Goal: Contribute content: Contribute content

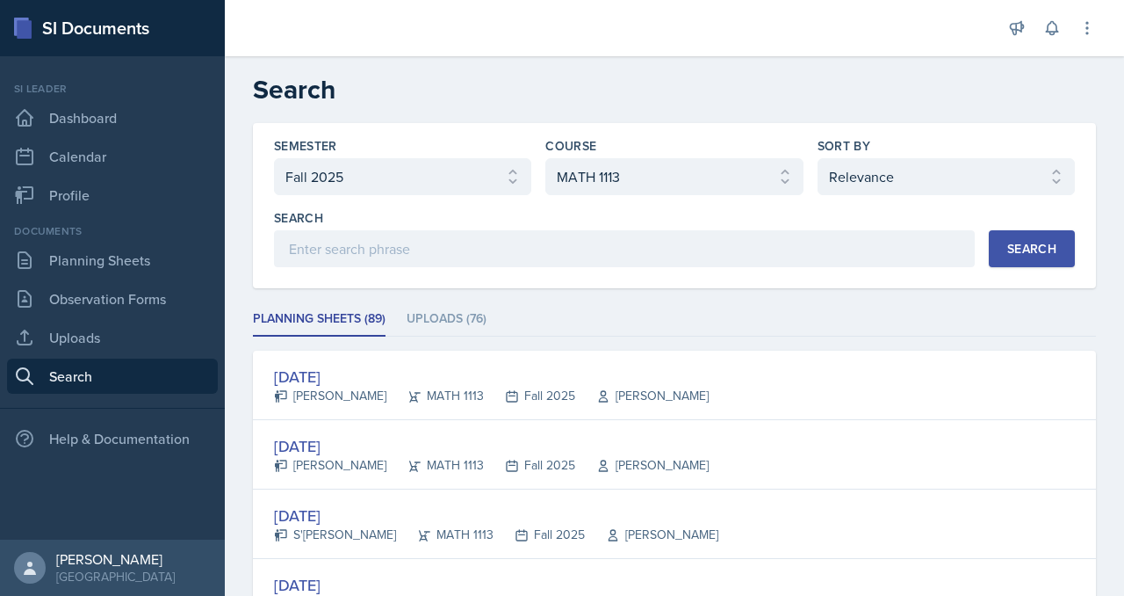
select select "2bed604d-1099-4043-b1bc-2365e8740244"
select select "3c4b3565-585b-46e2-bb66-4719410f632f"
select select "1"
click at [474, 195] on select "Select semester All Fall 2025 Summer 2025 Spring 2025 Fall 2024 Summer 2024 Spr…" at bounding box center [402, 176] width 257 height 37
click at [98, 278] on link "Planning Sheets" at bounding box center [112, 259] width 211 height 35
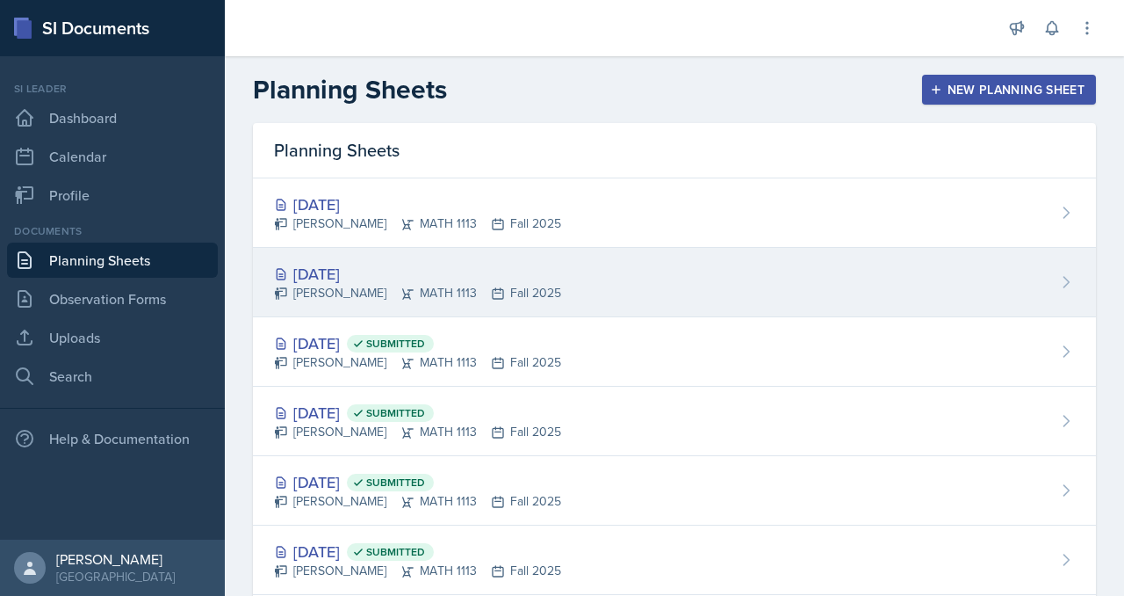
click at [397, 286] on div "[DATE]" at bounding box center [417, 274] width 287 height 24
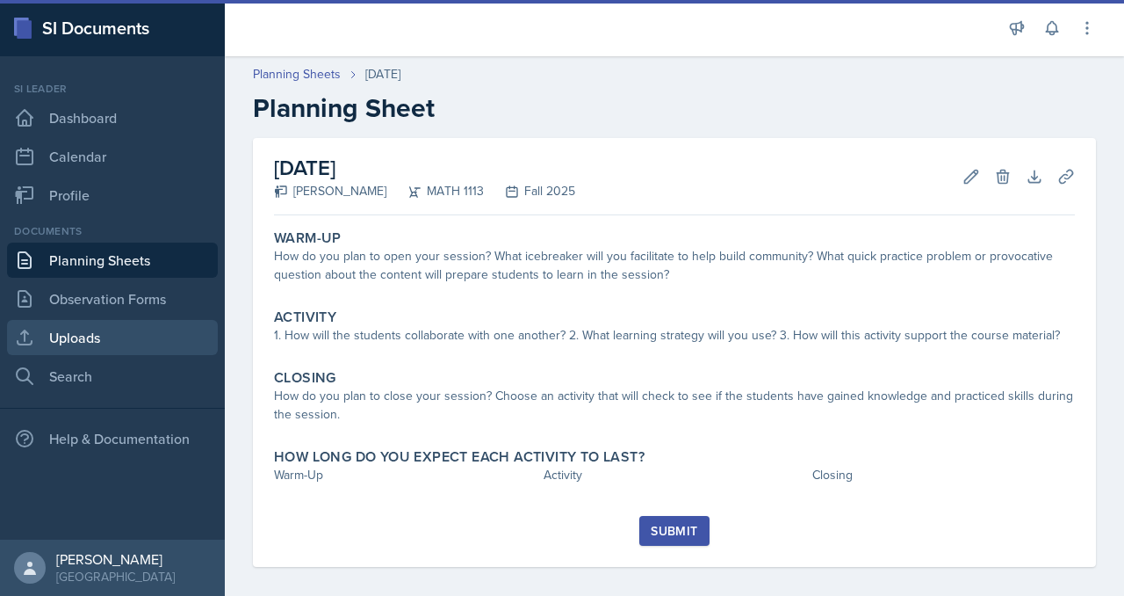
click at [108, 355] on link "Uploads" at bounding box center [112, 337] width 211 height 35
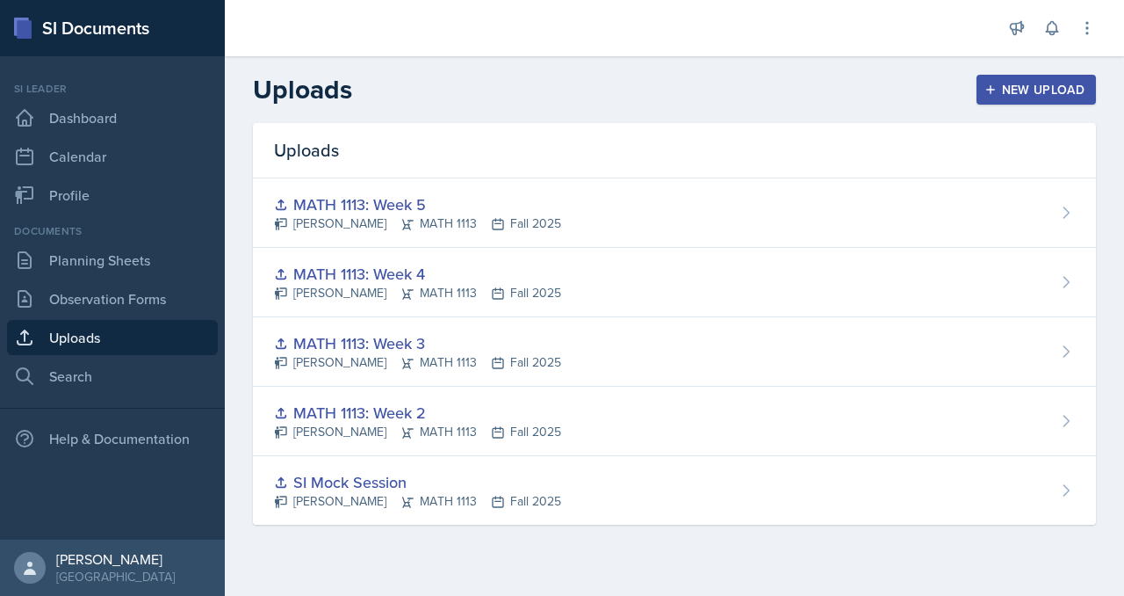
click at [1007, 93] on button "New Upload" at bounding box center [1037, 90] width 120 height 30
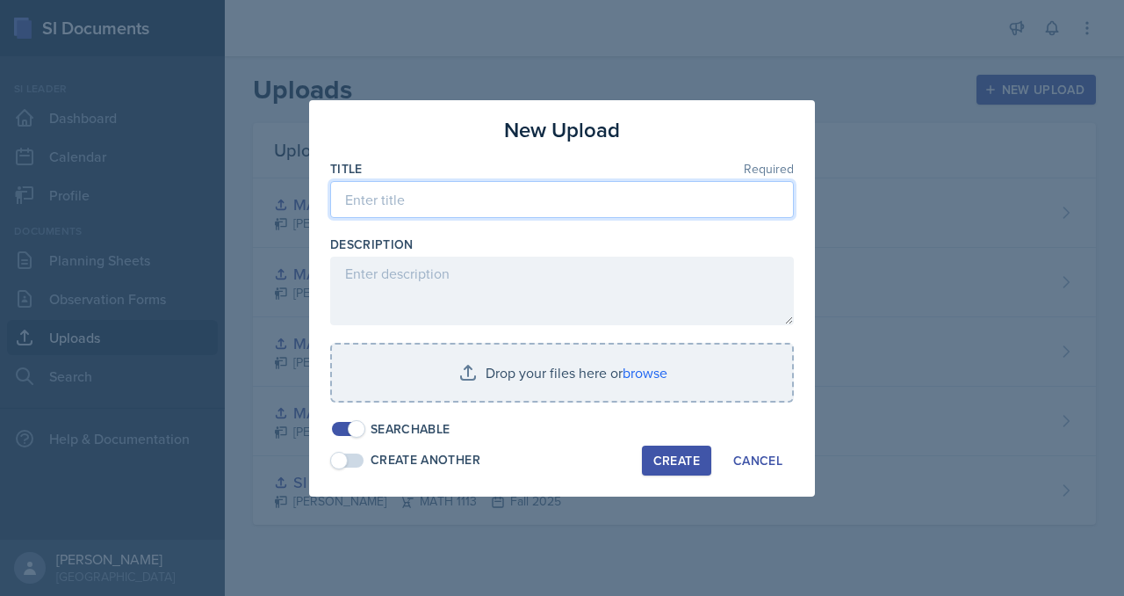
click at [404, 181] on input at bounding box center [562, 199] width 464 height 37
type input "<"
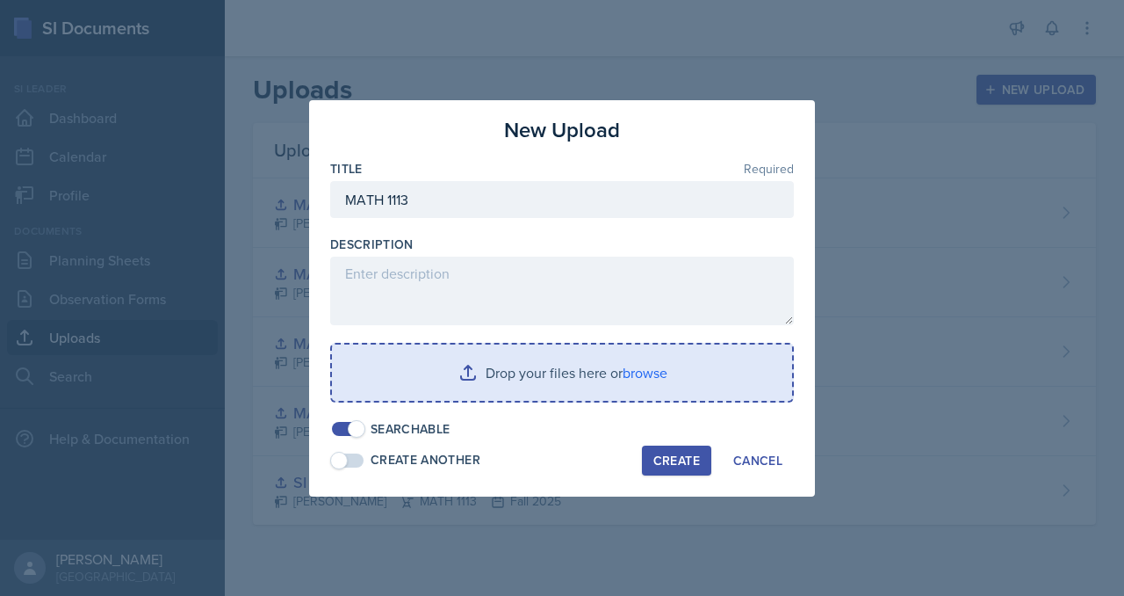
click at [552, 389] on input "file" at bounding box center [562, 372] width 460 height 56
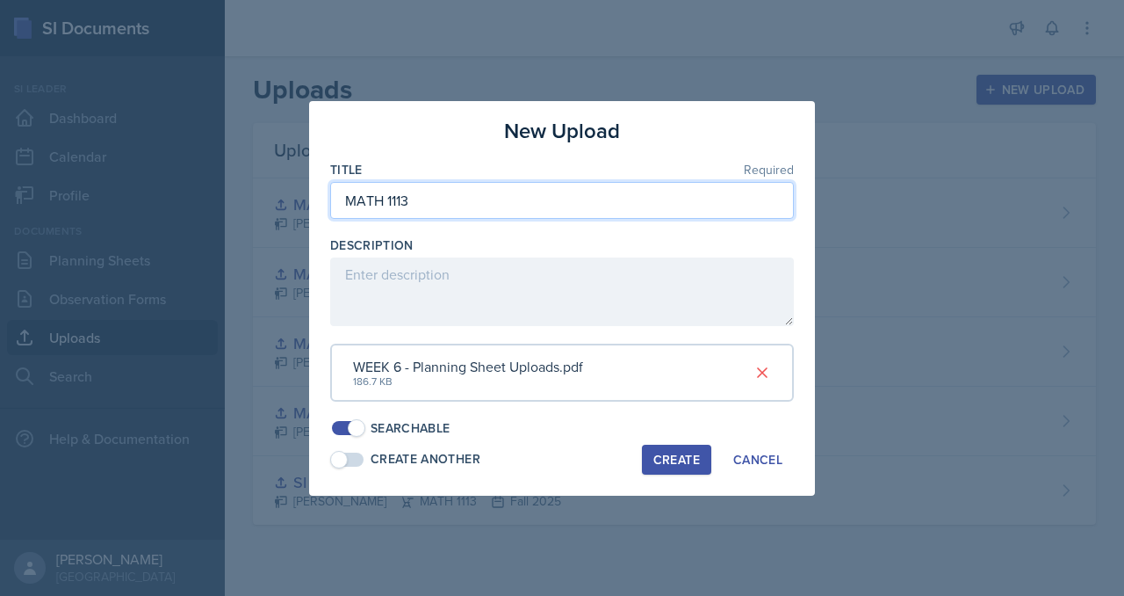
click at [392, 182] on input "MATH 1113" at bounding box center [562, 200] width 464 height 37
type input "MATH 1113: Week 6"
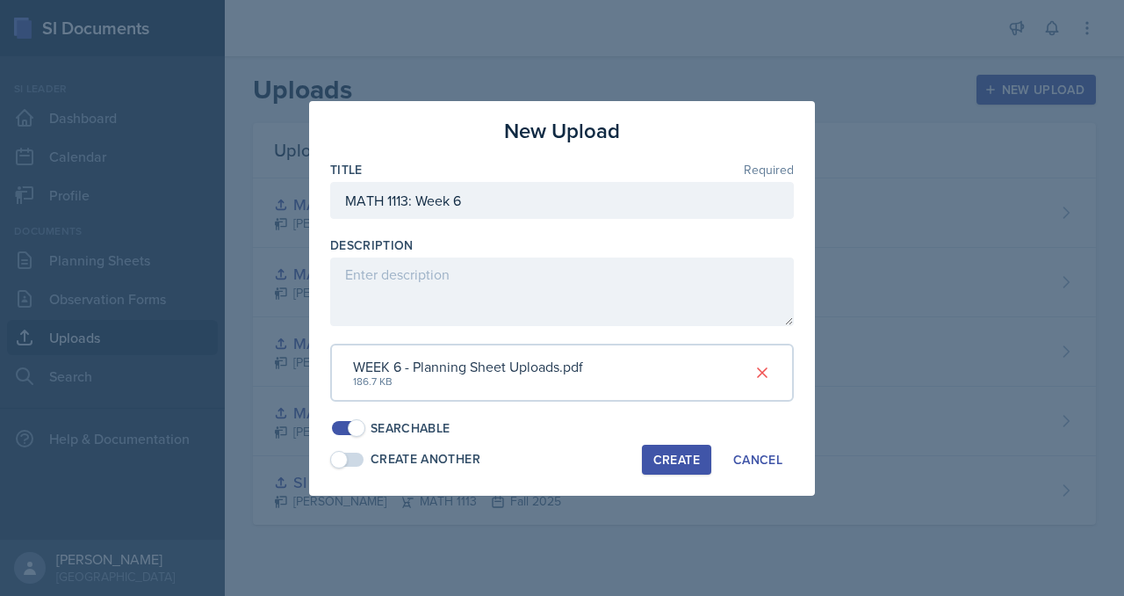
click at [712, 474] on button "Create" at bounding box center [676, 460] width 69 height 30
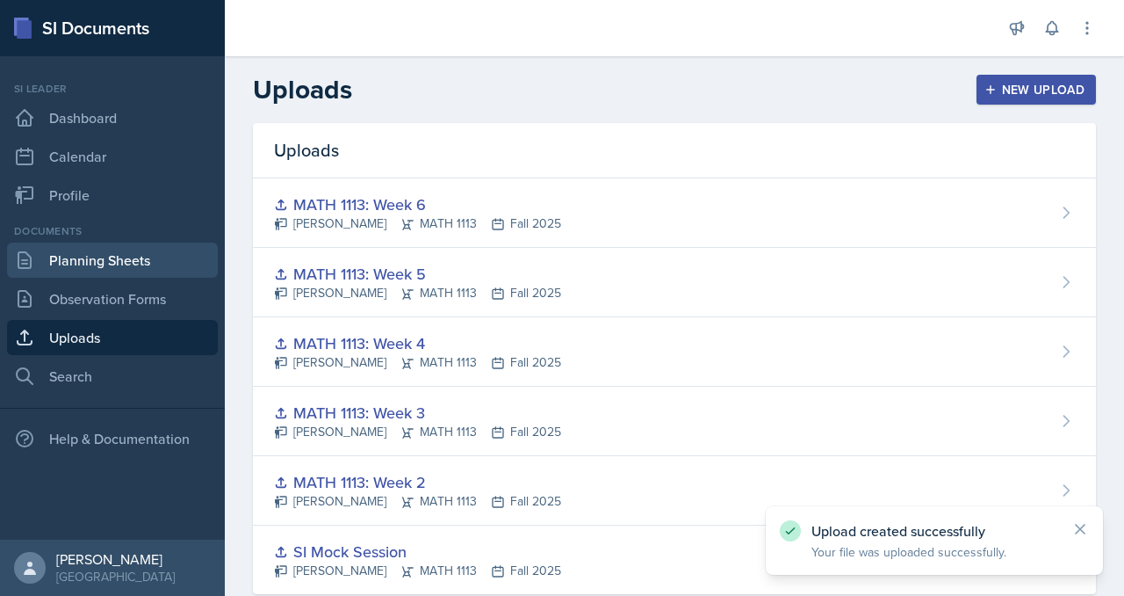
click at [107, 278] on link "Planning Sheets" at bounding box center [112, 259] width 211 height 35
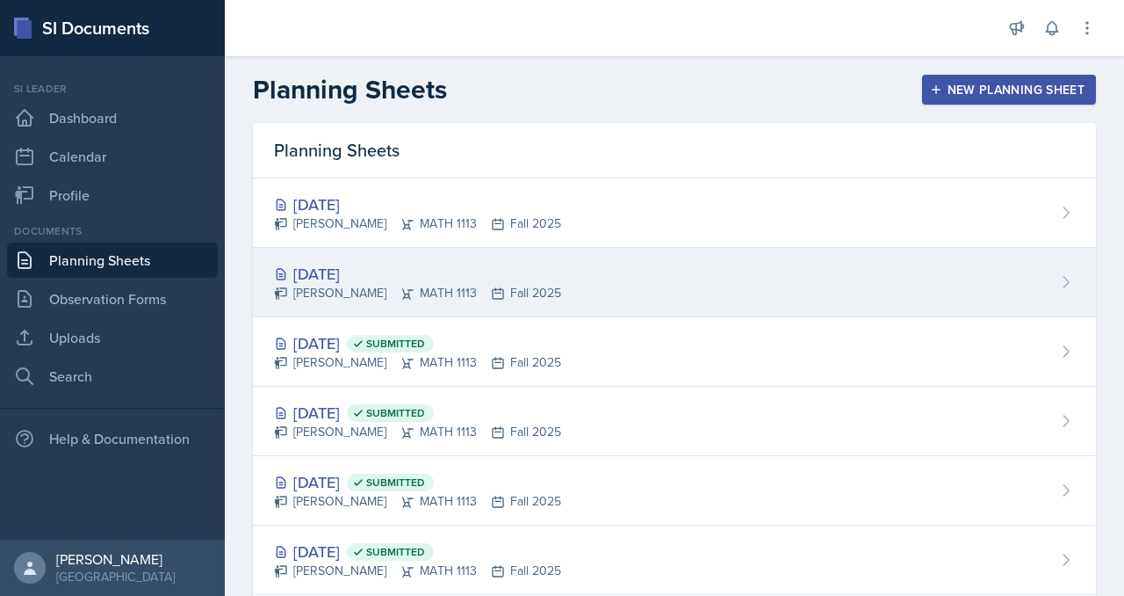
click at [437, 286] on div "[DATE]" at bounding box center [417, 274] width 287 height 24
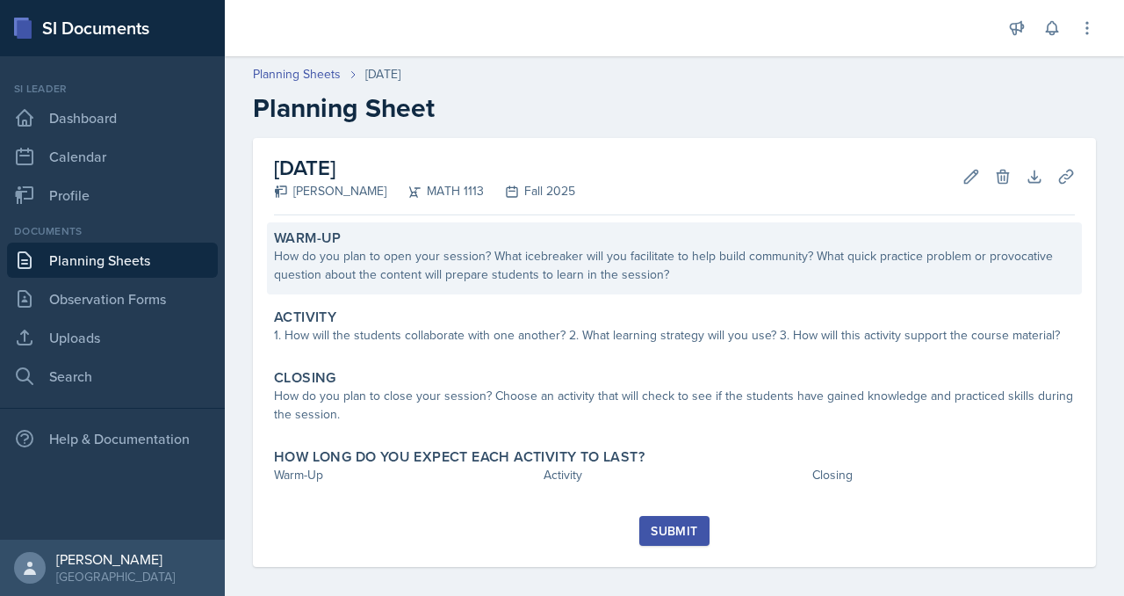
click at [552, 247] on div "Warm-Up" at bounding box center [674, 238] width 801 height 18
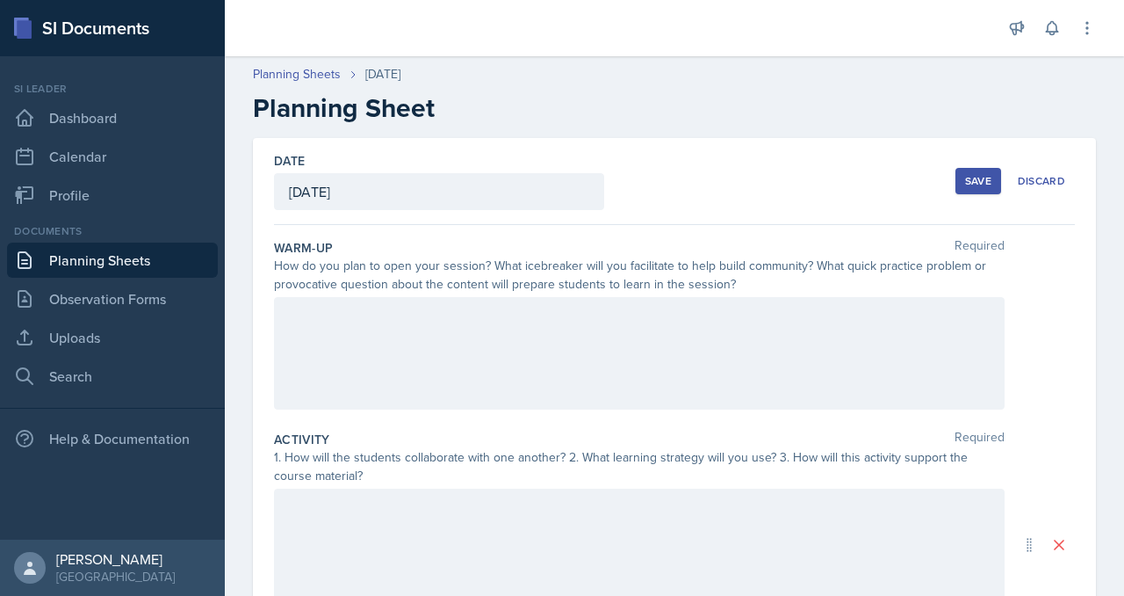
click at [553, 409] on div at bounding box center [639, 353] width 731 height 112
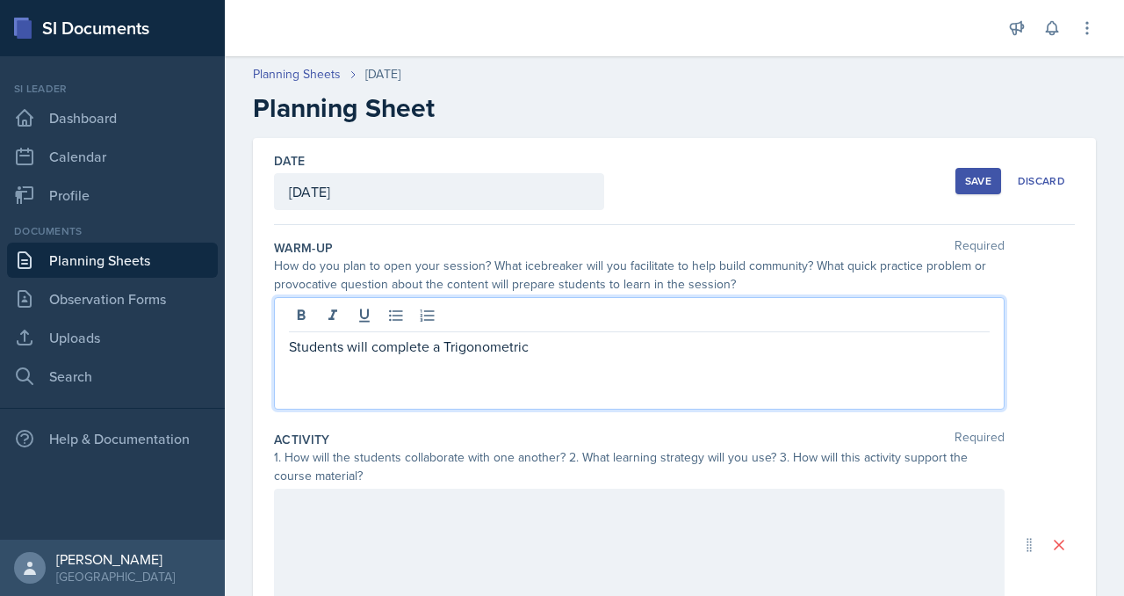
drag, startPoint x: 552, startPoint y: 453, endPoint x: 752, endPoint y: 472, distance: 201.1
click at [752, 409] on div "Students will complete a Trigonometric" at bounding box center [639, 353] width 731 height 112
drag, startPoint x: 555, startPoint y: 459, endPoint x: 293, endPoint y: 451, distance: 262.8
click at [293, 455] on div "Date [DATE] [DATE] 31 1 2 3 4 5 6 7 8 9 10 11 12 13 14 15 16 17 18 19 20 21 22 …" at bounding box center [675, 566] width 900 height 856
click at [501, 326] on p "Special Angles" at bounding box center [639, 315] width 701 height 21
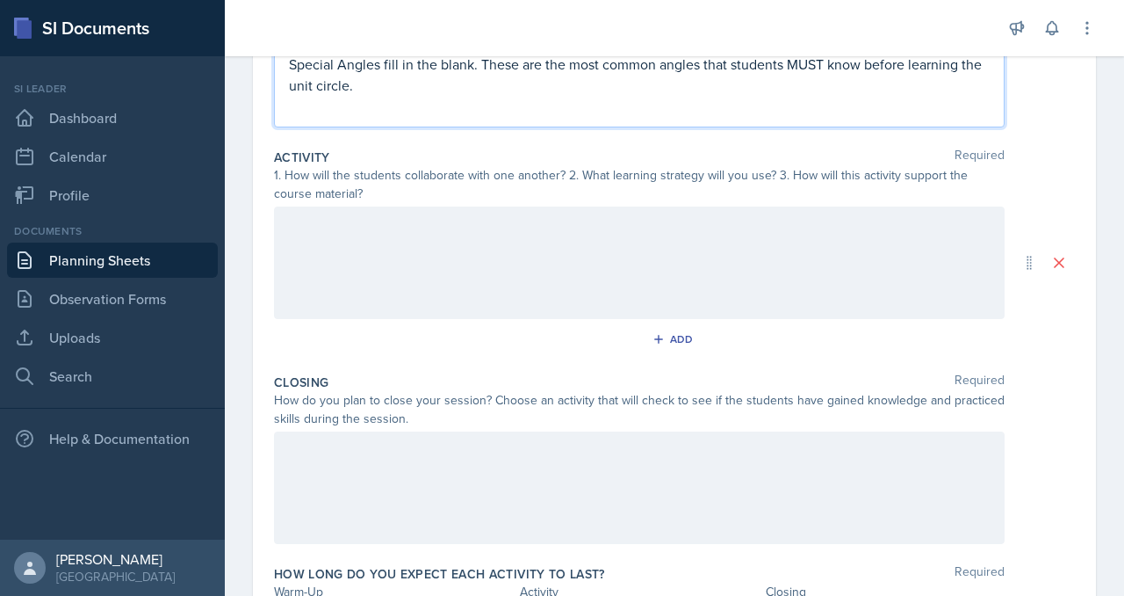
scroll to position [332, 0]
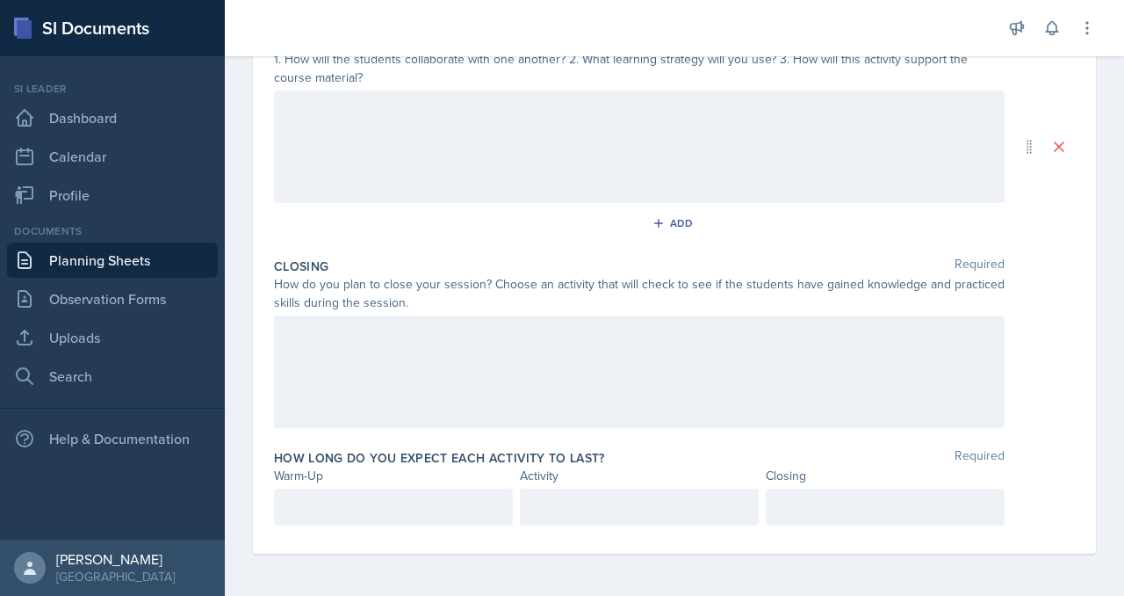
click at [412, 496] on p at bounding box center [393, 506] width 209 height 21
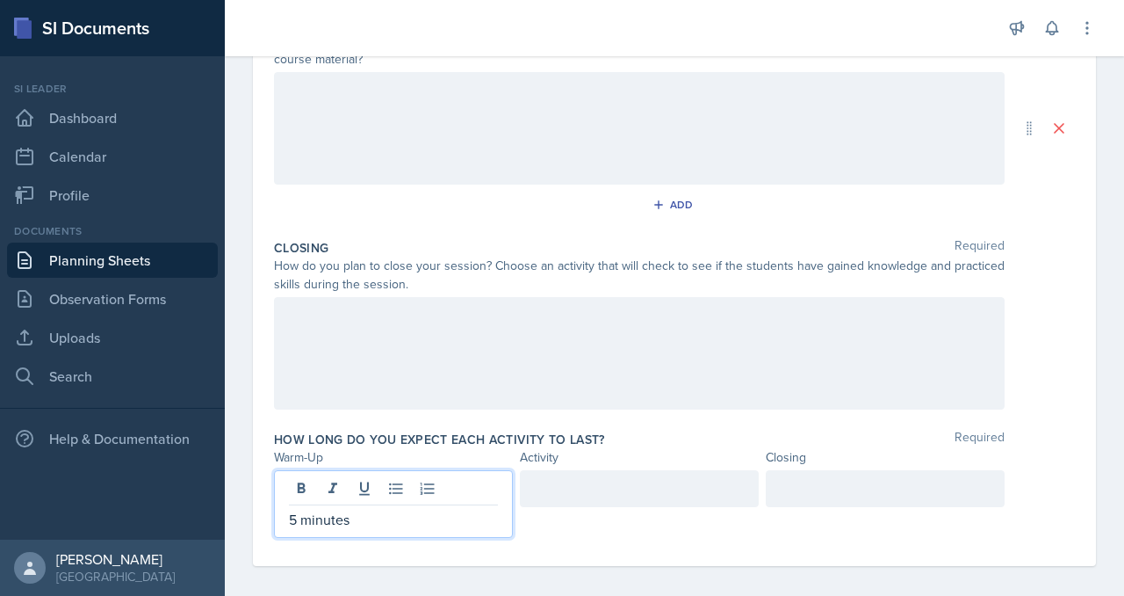
click at [493, 184] on div at bounding box center [639, 128] width 731 height 112
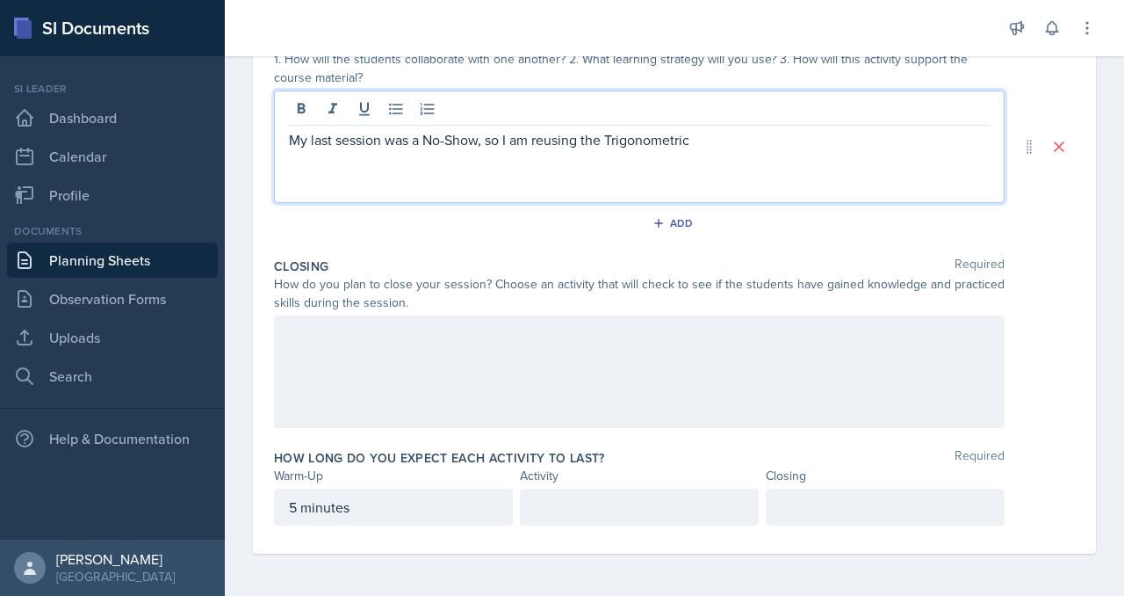
click at [812, 150] on p "My last session was a No-Show, so I am reusing the Trigonometric" at bounding box center [639, 139] width 701 height 21
click at [812, 150] on p "My last session was a No-Show, so I am reusing the TrigonAometric" at bounding box center [639, 139] width 701 height 21
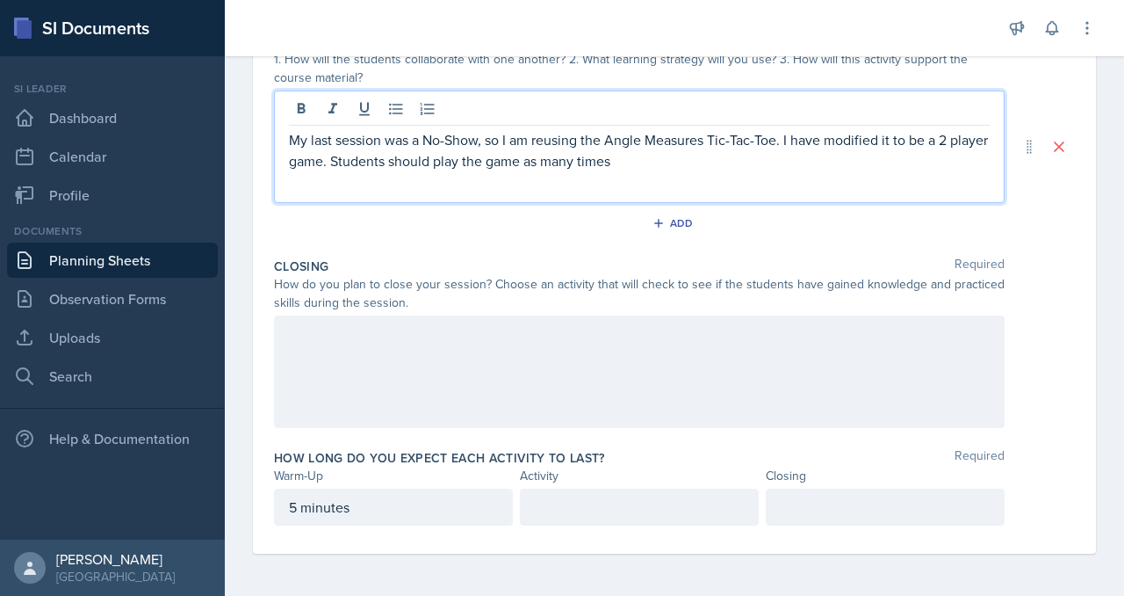
drag, startPoint x: 712, startPoint y: 264, endPoint x: 712, endPoint y: 313, distance: 48.3
click at [713, 203] on div "My last session was a No-Show, so I am reusing the Angle Measures Tic-Tac-Toe. …" at bounding box center [639, 146] width 731 height 112
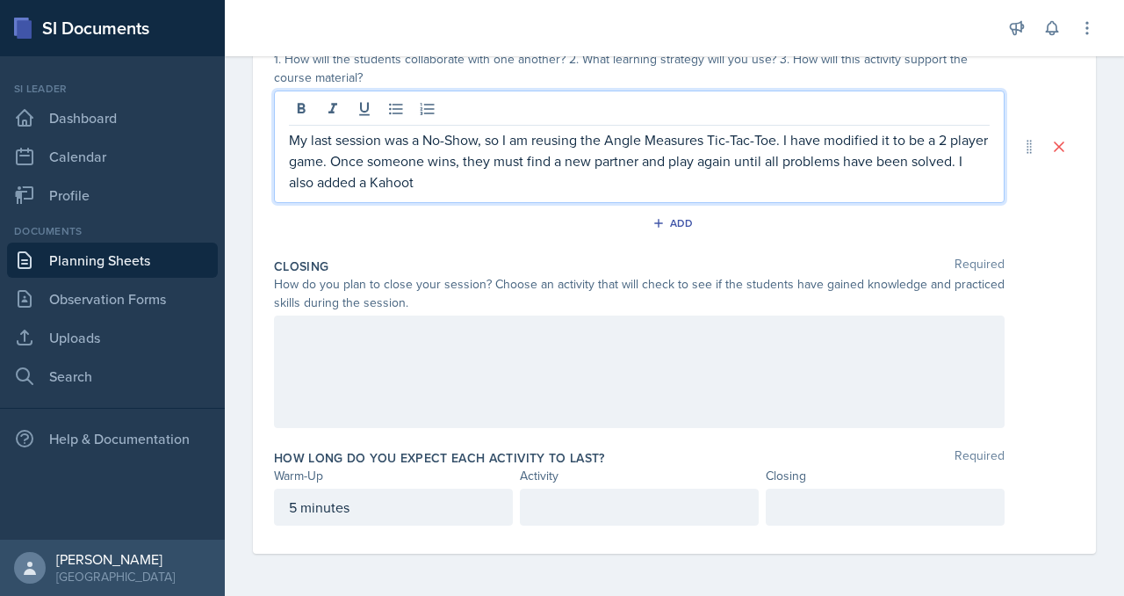
click at [452, 192] on p "My last session was a No-Show, so I am reusing the Angle Measures Tic-Tac-Toe. …" at bounding box center [639, 160] width 701 height 63
click at [486, 192] on p "My last session was a No-Show, so I am reusing the Angle Measures Tic-Tac-Toe. …" at bounding box center [639, 160] width 701 height 63
click at [483, 192] on p "My last session was a No-Show, so I am reusing the Angle Measures Tic-Tac-Toe. …" at bounding box center [639, 160] width 701 height 63
click at [431, 192] on p "My last session was a No-Show, so I am reusing the Angle Measures Tic-Tac-Toe. …" at bounding box center [639, 160] width 701 height 63
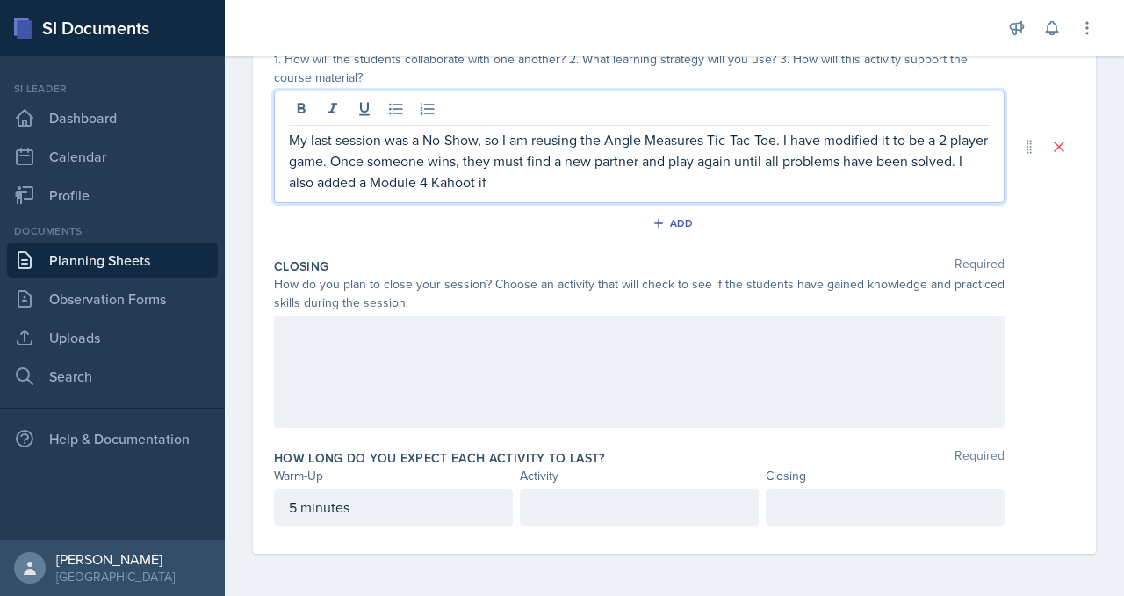
click at [583, 192] on p "My last session was a No-Show, so I am reusing the Angle Measures Tic-Tac-Toe. …" at bounding box center [639, 160] width 701 height 63
click at [539, 346] on div at bounding box center [639, 371] width 731 height 112
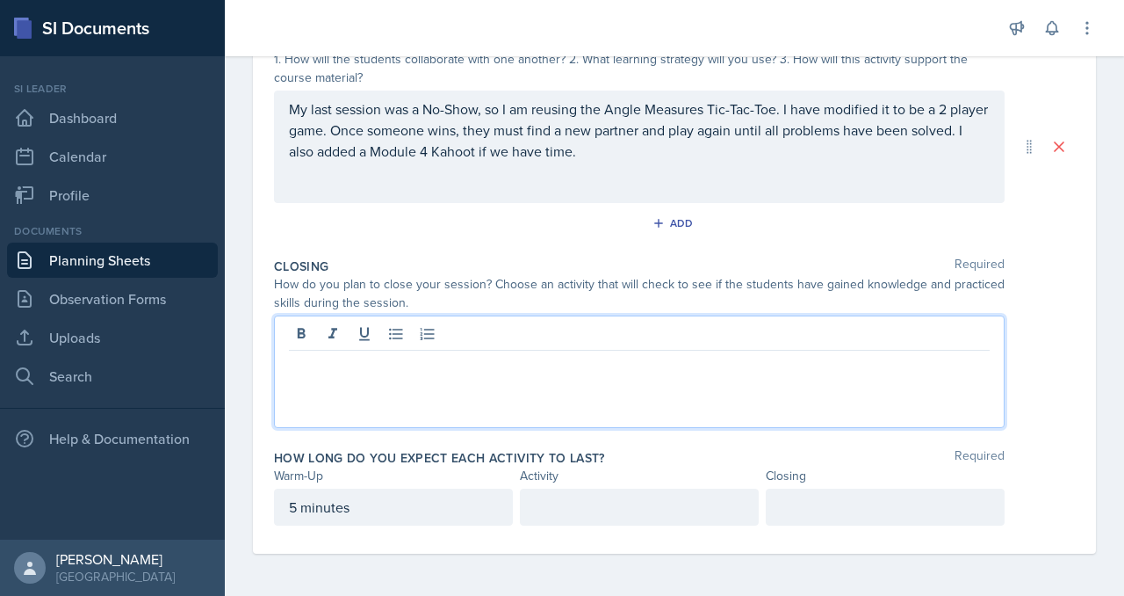
scroll to position [608, 0]
click at [458, 383] on div at bounding box center [639, 371] width 731 height 112
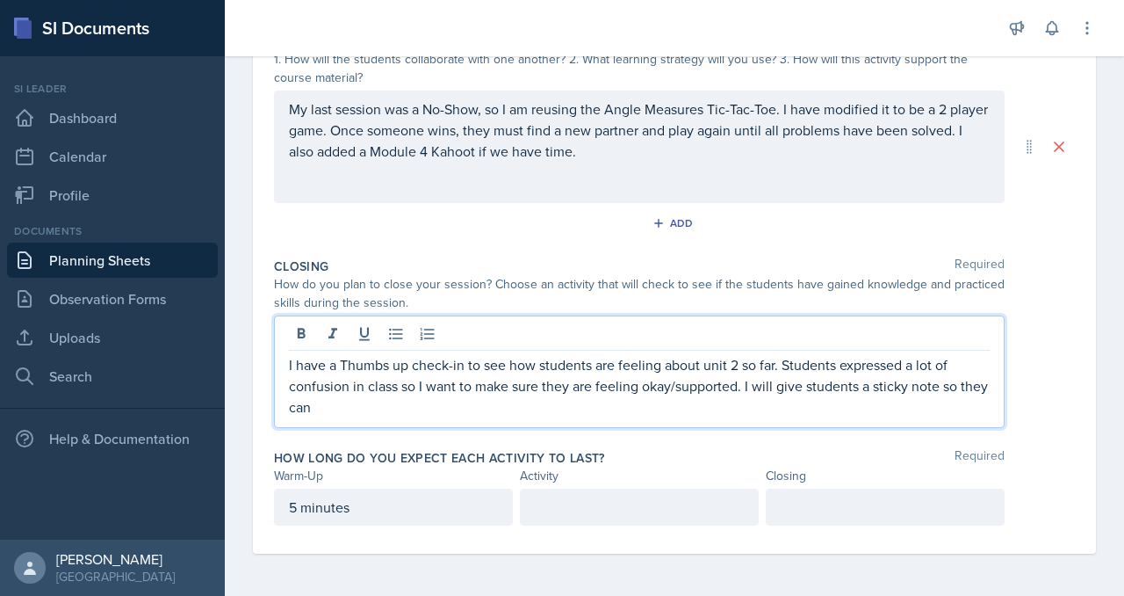
drag, startPoint x: 576, startPoint y: 419, endPoint x: 893, endPoint y: 454, distance: 318.2
click at [893, 442] on div "Closing Required How do you plan to close your session? Choose an activity that…" at bounding box center [674, 346] width 801 height 192
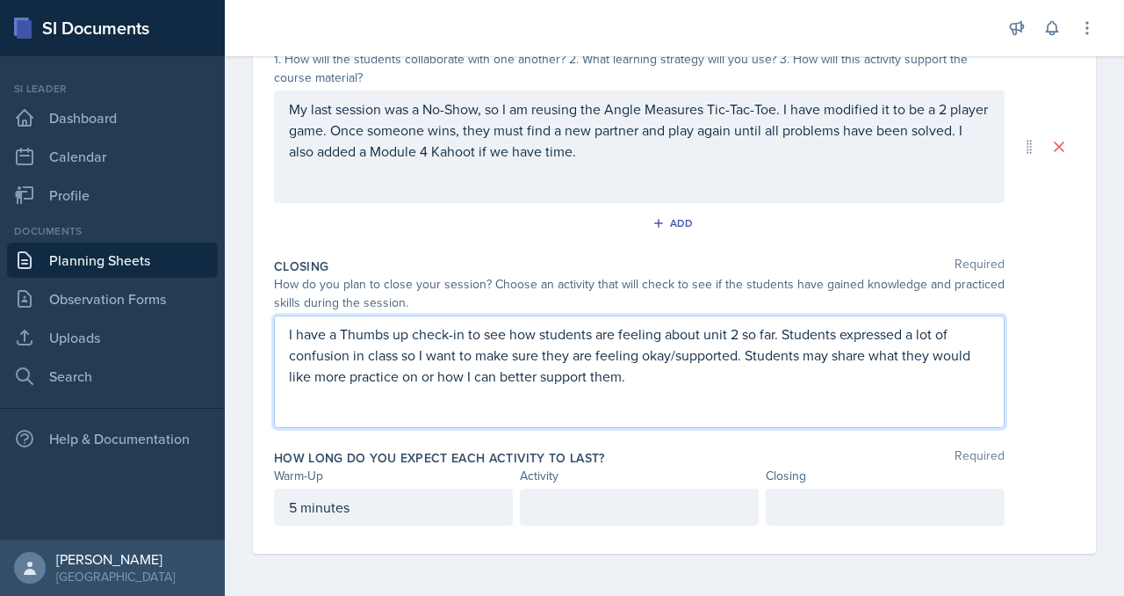
scroll to position [593, 0]
drag, startPoint x: 929, startPoint y: 345, endPoint x: 381, endPoint y: 379, distance: 549.2
click at [381, 380] on p "I have a Thumbs up check-in to see how students are feeling about unit 2 so far…" at bounding box center [639, 354] width 701 height 63
click at [719, 354] on p "I have a Thumbs up check-in to see how students are feeling about unit 2. Stude…" at bounding box center [639, 354] width 701 height 63
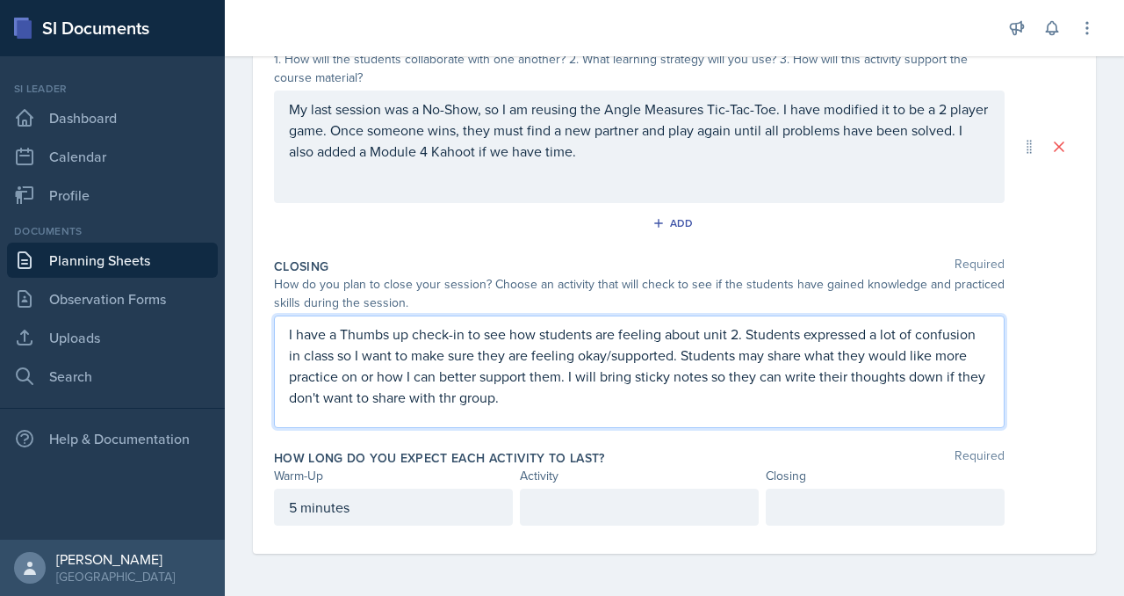
click at [851, 369] on p "I have a Thumbs up check-in to see how students are feeling about unit 2. Stude…" at bounding box center [639, 365] width 701 height 84
click at [930, 375] on p "I have a Thumbs up check-in to see how students are feeling about unit 2. Stude…" at bounding box center [639, 365] width 701 height 84
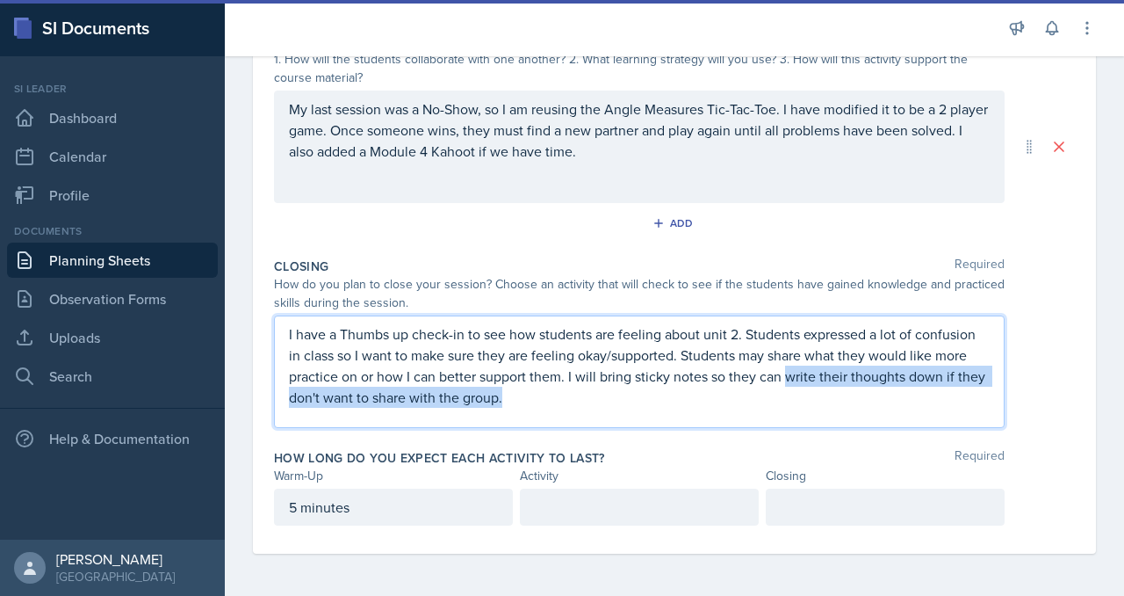
drag, startPoint x: 393, startPoint y: 364, endPoint x: 1057, endPoint y: 351, distance: 664.3
click at [1060, 355] on div "I have a Thumbs up check-in to see how students are feeling about unit 2. Stude…" at bounding box center [674, 371] width 801 height 112
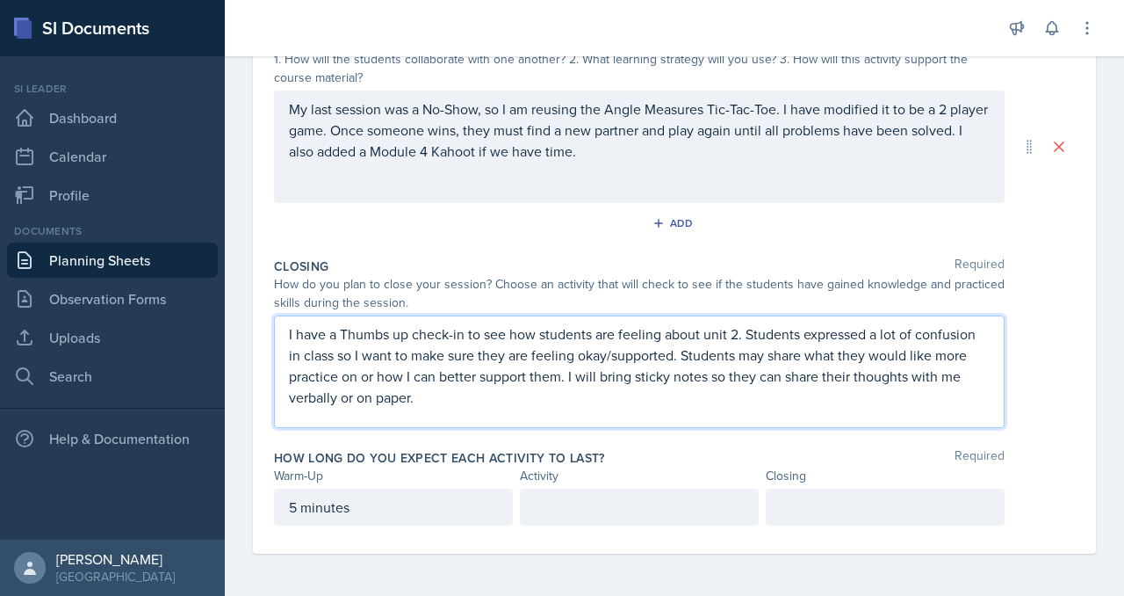
click at [835, 495] on div at bounding box center [885, 506] width 239 height 37
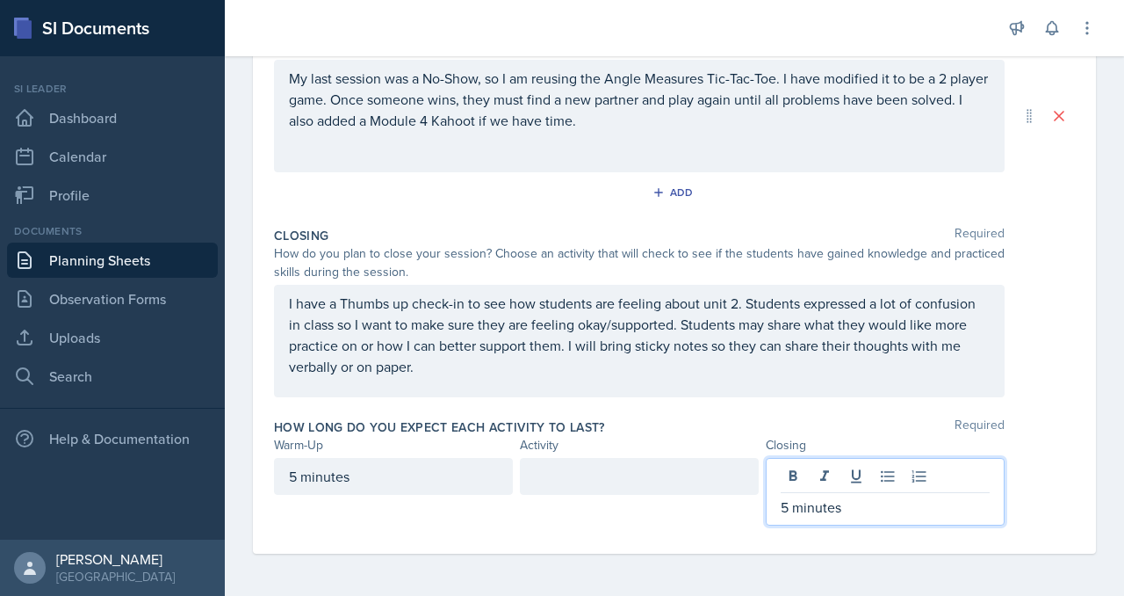
click at [670, 492] on div at bounding box center [639, 476] width 239 height 37
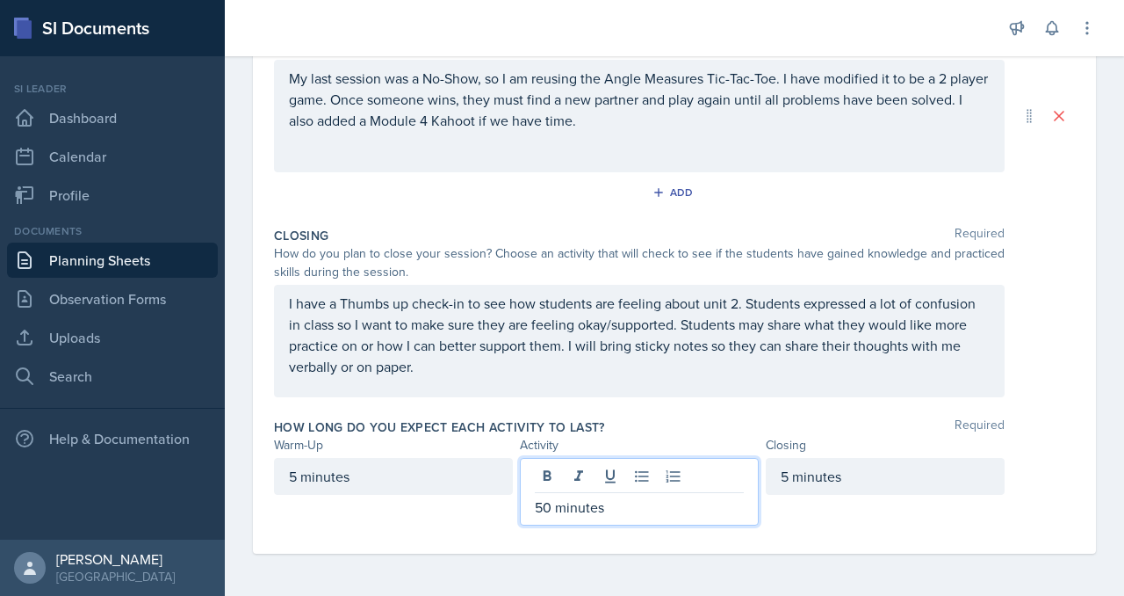
click at [1045, 501] on div "5 minutes 50 minutes 5 minutes" at bounding box center [674, 492] width 801 height 68
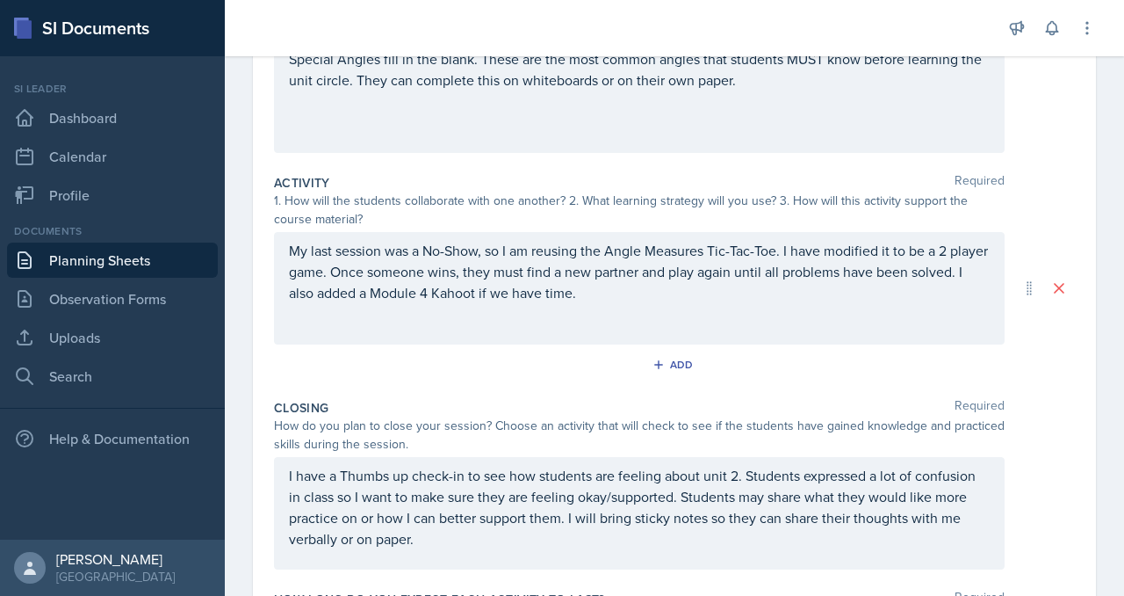
scroll to position [0, 0]
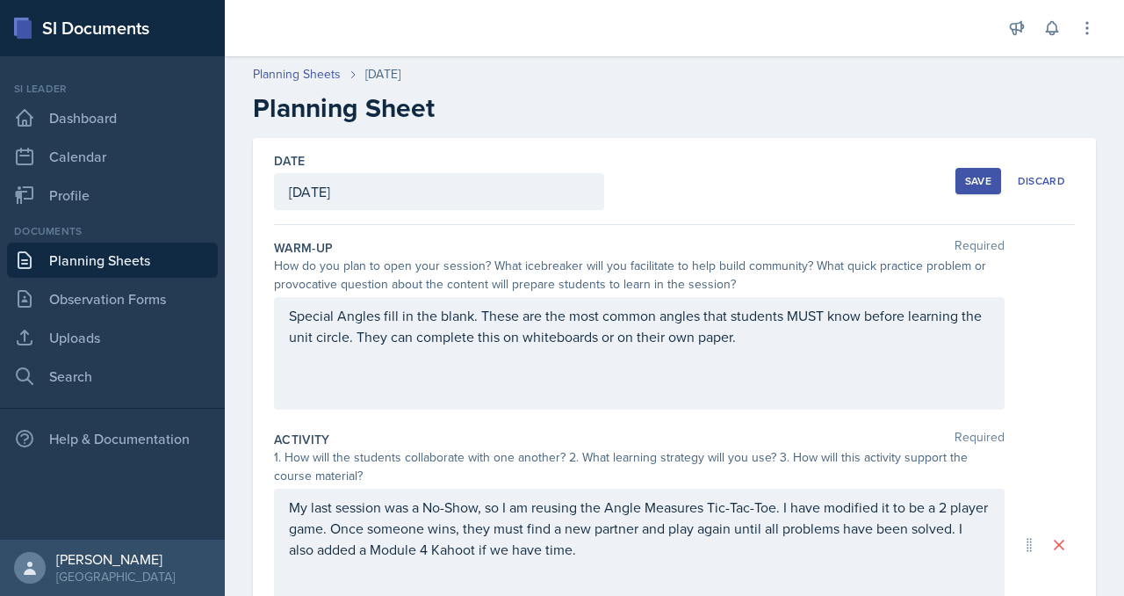
click at [965, 188] on div "Save" at bounding box center [978, 181] width 26 height 14
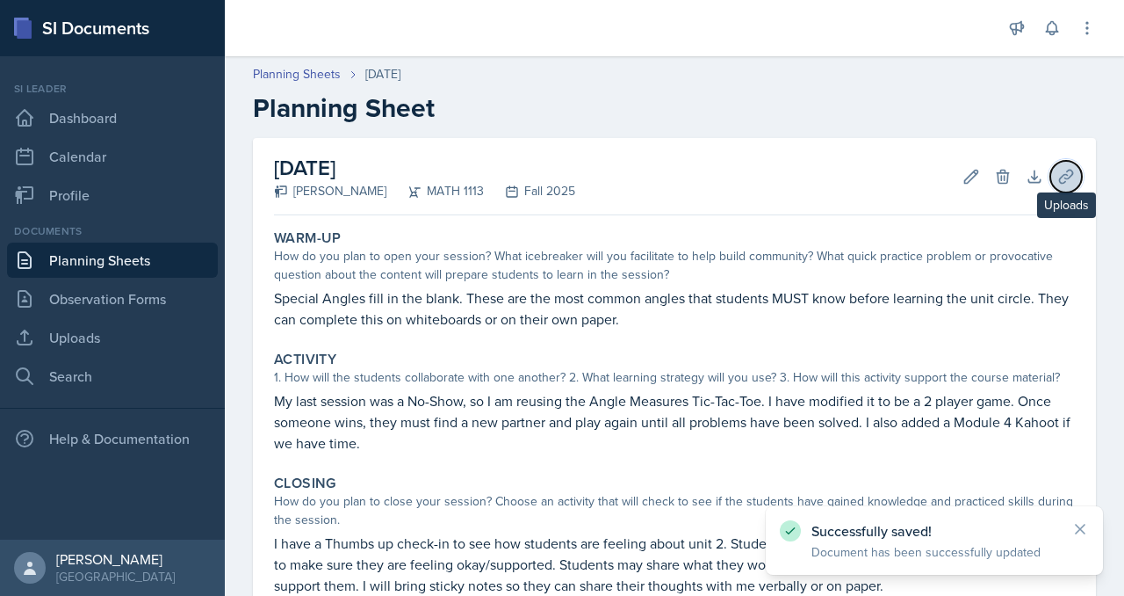
click at [1058, 185] on icon at bounding box center [1067, 177] width 18 height 18
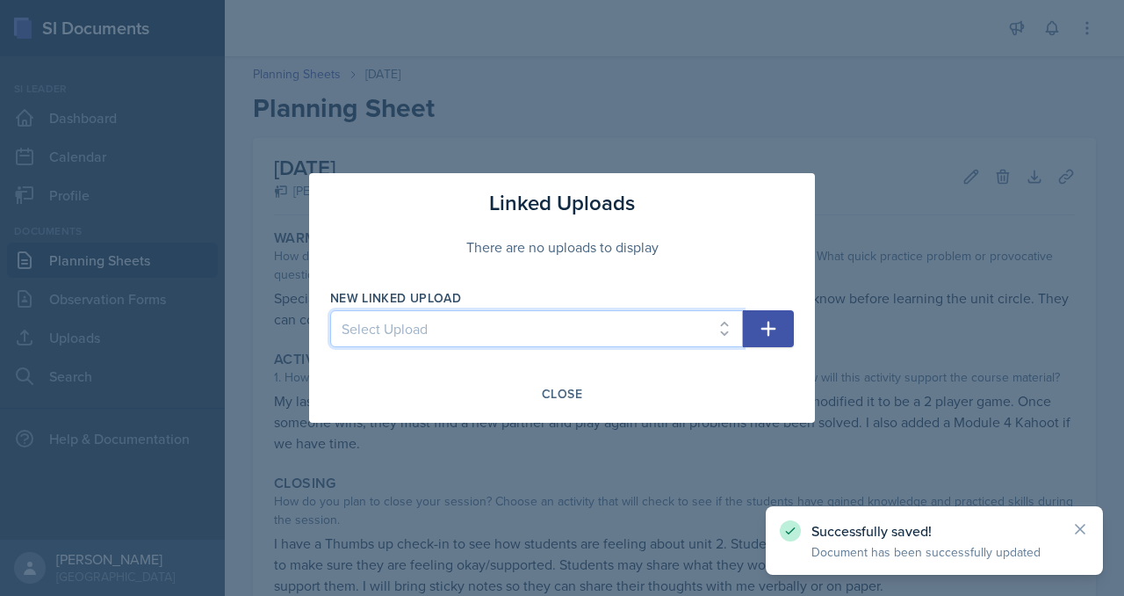
click at [516, 331] on select "Select Upload SI Mock Session MATH 1113: Week 5 MATH 1113: Week 4 MATH 1113: We…" at bounding box center [536, 328] width 413 height 37
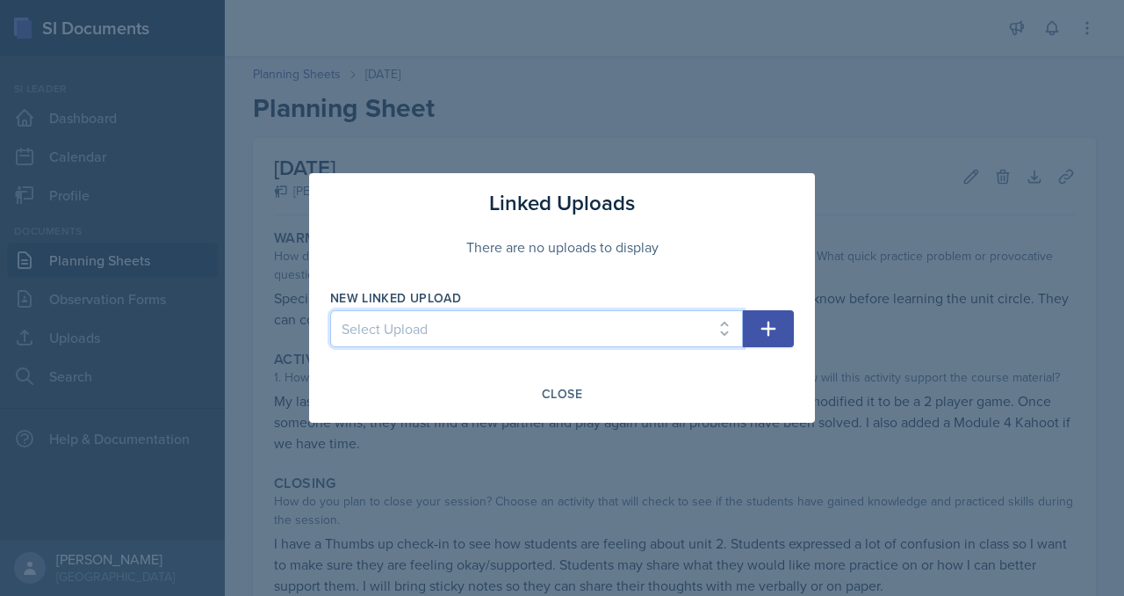
select select "096e5031-097d-40c1-b489-4496efe33e0f"
click at [330, 314] on select "Select Upload SI Mock Session MATH 1113: Week 5 MATH 1113: Week 4 MATH 1113: We…" at bounding box center [536, 328] width 413 height 37
click at [779, 336] on icon "button" at bounding box center [768, 328] width 21 height 21
select select
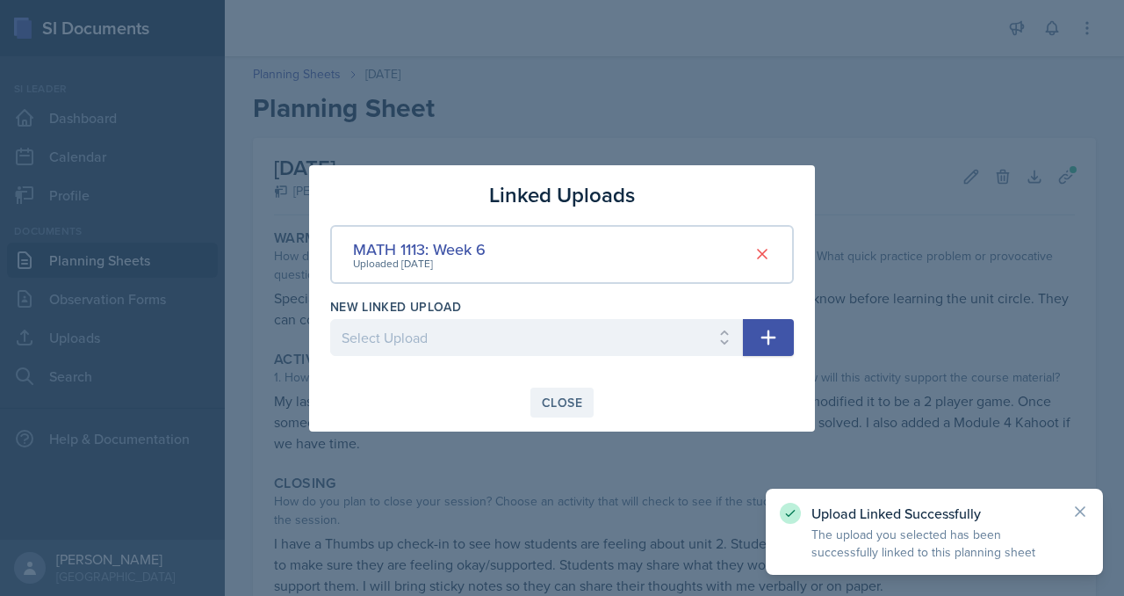
click at [571, 409] on div "Close" at bounding box center [562, 402] width 40 height 14
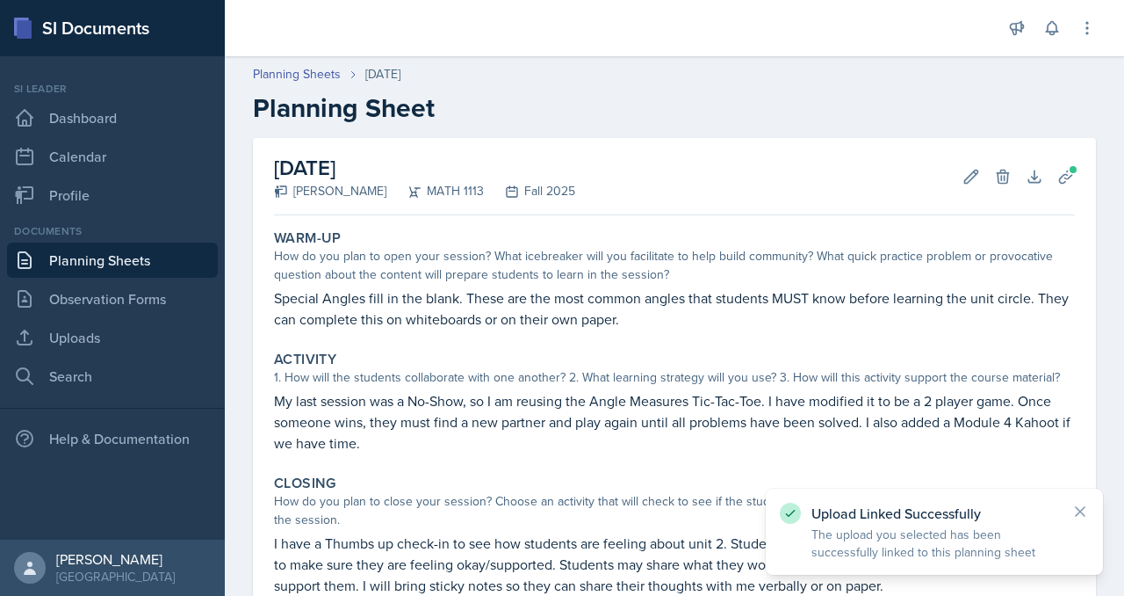
scroll to position [474, 0]
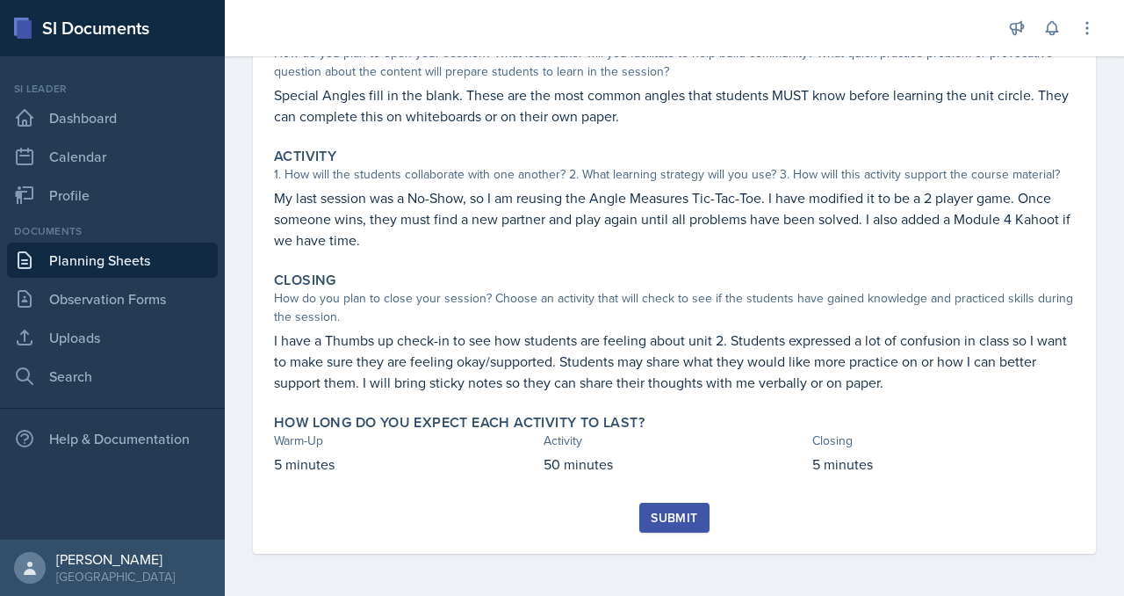
click at [698, 510] on div "Submit" at bounding box center [674, 517] width 47 height 14
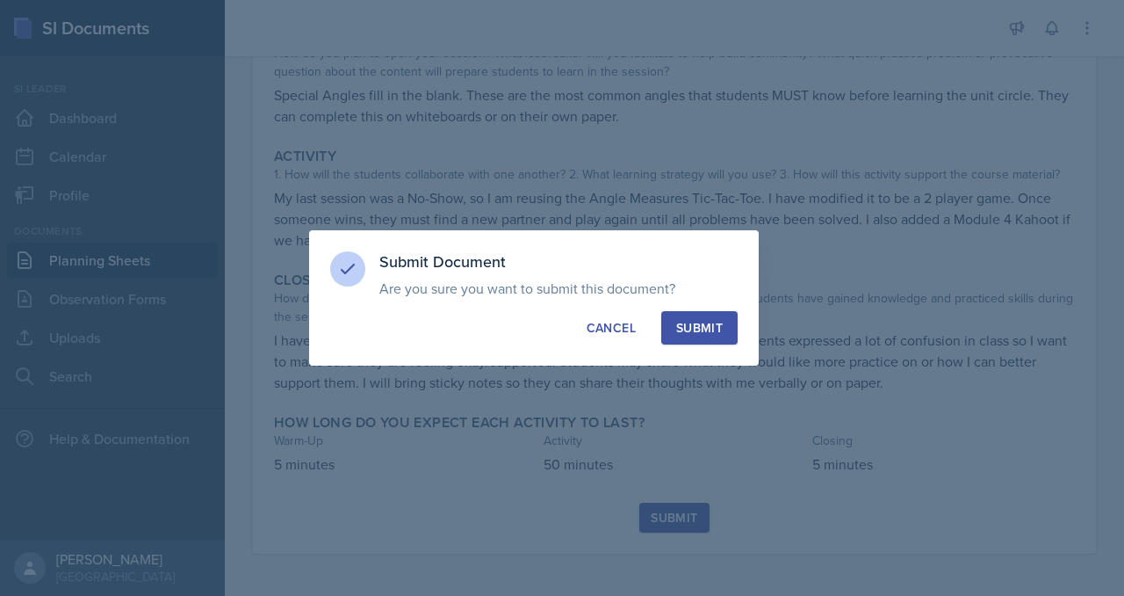
click at [738, 344] on button "Submit" at bounding box center [699, 327] width 76 height 33
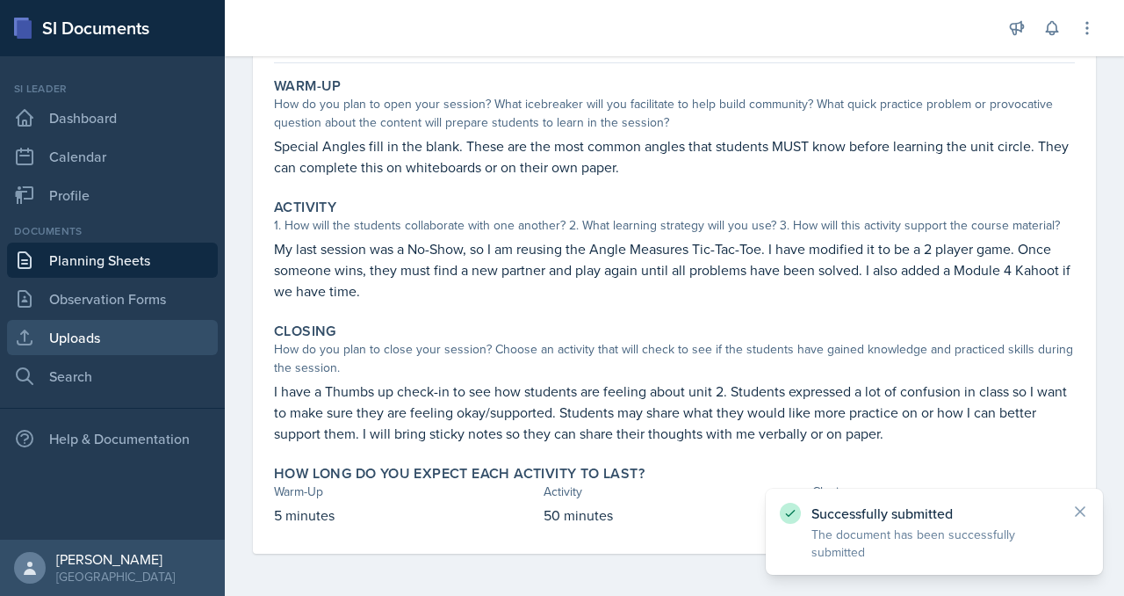
click at [139, 355] on link "Uploads" at bounding box center [112, 337] width 211 height 35
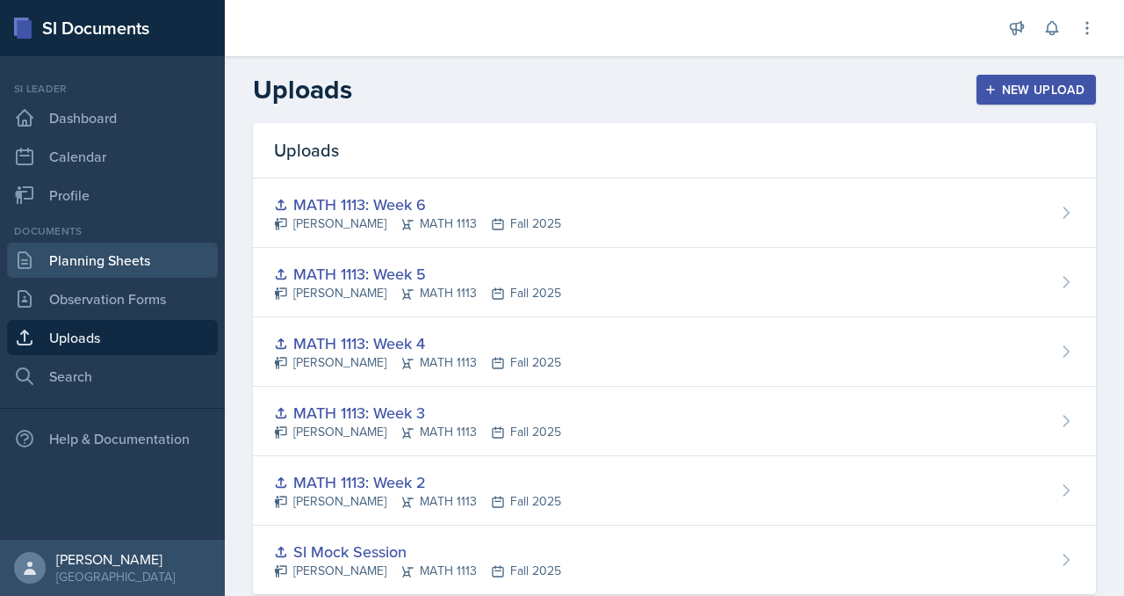
click at [166, 278] on link "Planning Sheets" at bounding box center [112, 259] width 211 height 35
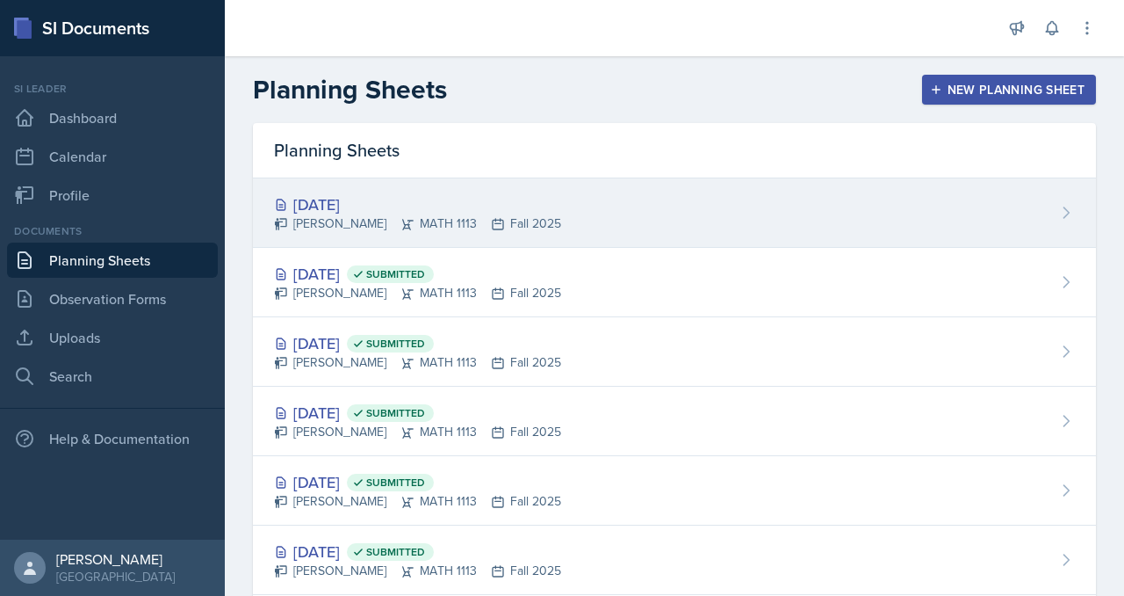
click at [437, 216] on div "[DATE]" at bounding box center [417, 204] width 287 height 24
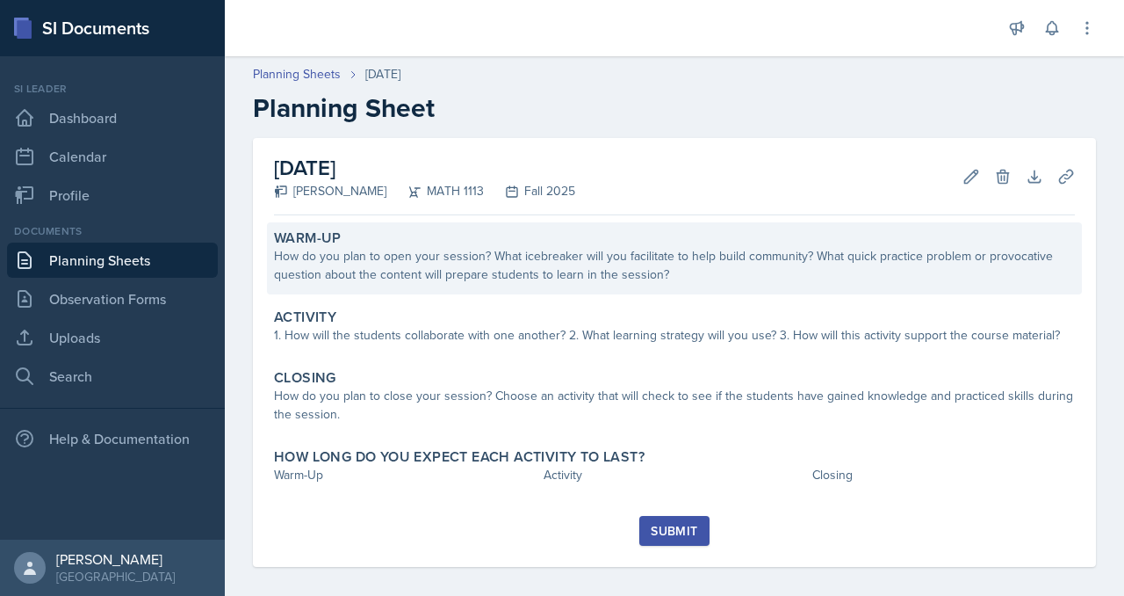
click at [379, 284] on div "How do you plan to open your session? What icebreaker will you facilitate to he…" at bounding box center [674, 265] width 801 height 37
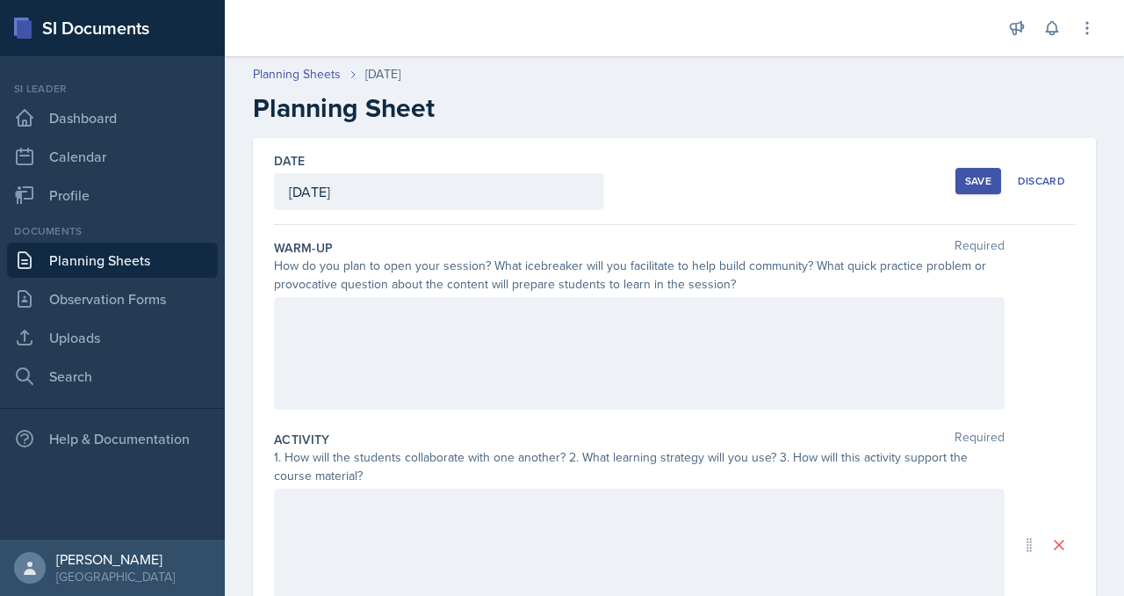
click at [417, 409] on div at bounding box center [639, 353] width 731 height 112
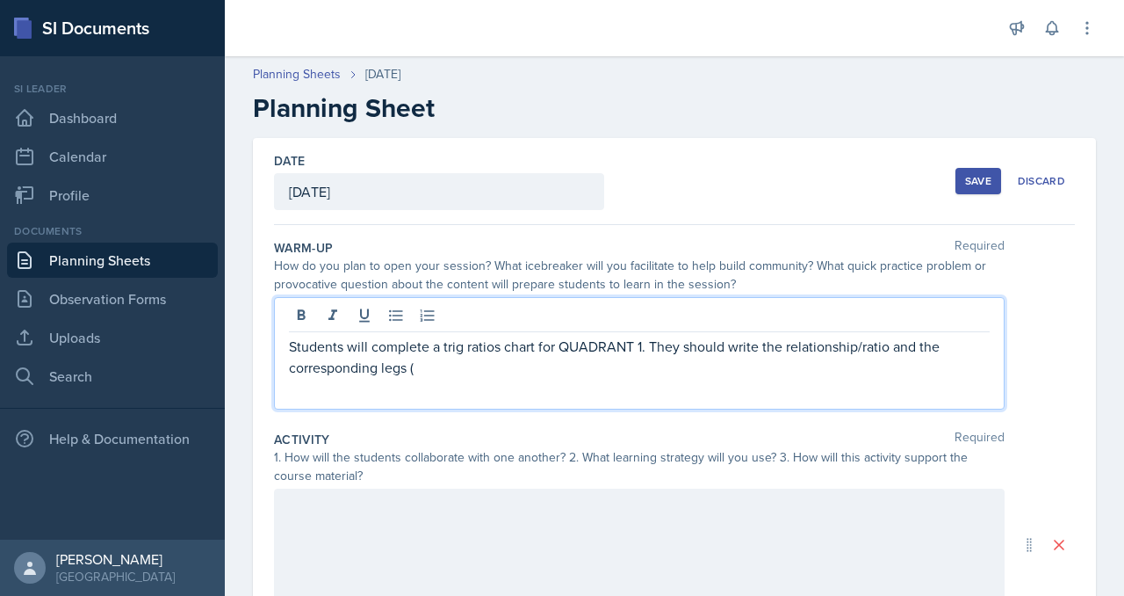
click at [524, 378] on p "Students will complete a trig ratios chart for QUADRANT 1. They should write th…" at bounding box center [639, 357] width 701 height 42
click at [878, 378] on p "Students will complete a trig ratios chart for QUADRANT 1. They should write th…" at bounding box center [639, 357] width 701 height 42
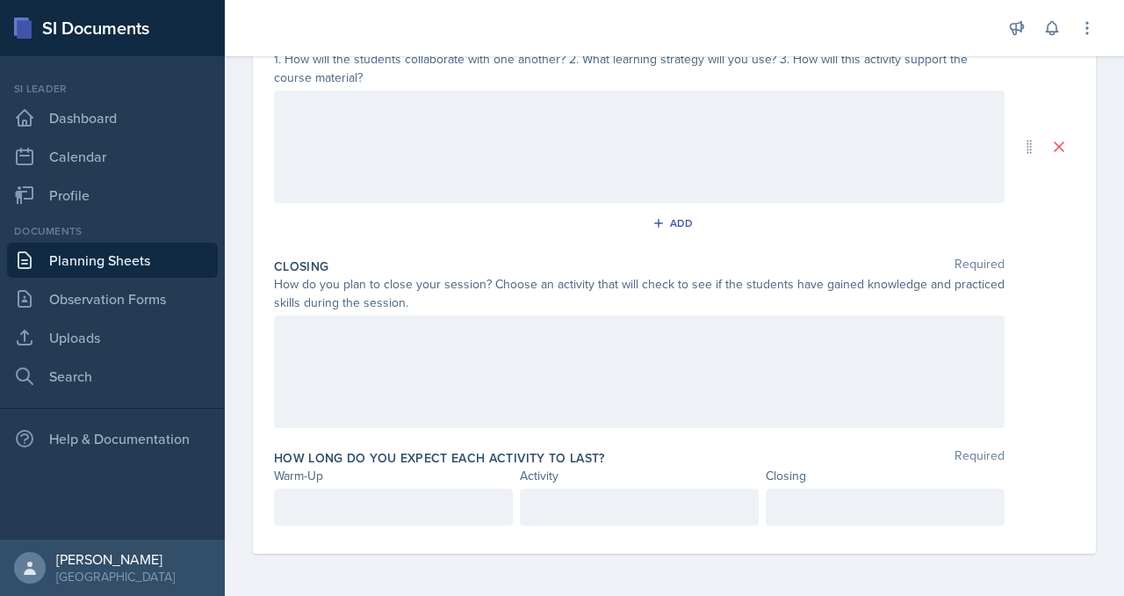
click at [504, 119] on p at bounding box center [639, 108] width 701 height 21
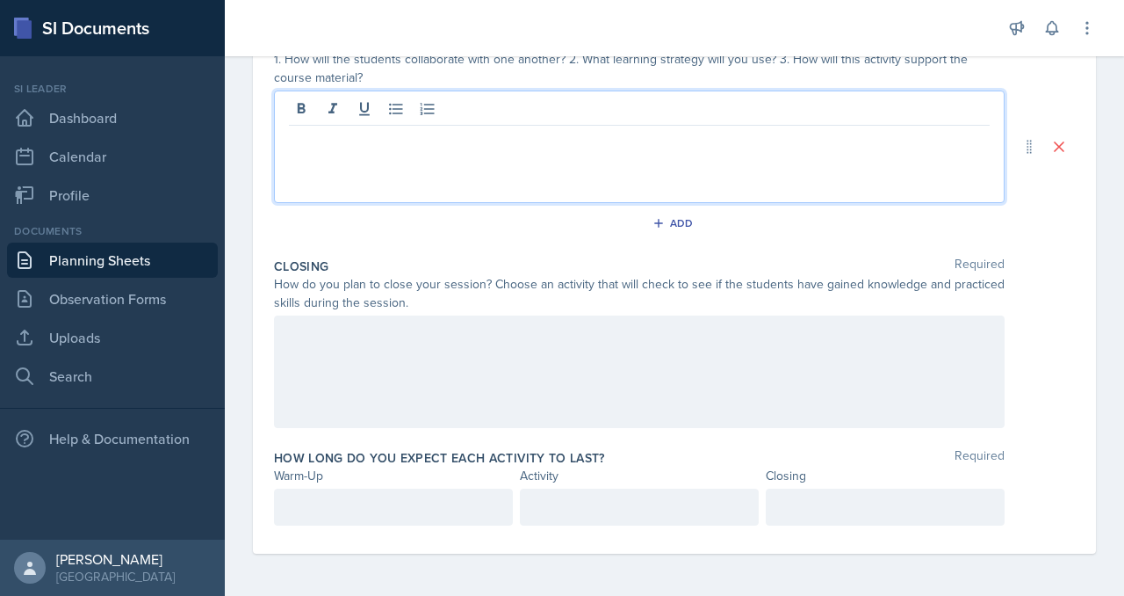
scroll to position [564, 0]
click at [406, 496] on p at bounding box center [393, 506] width 209 height 21
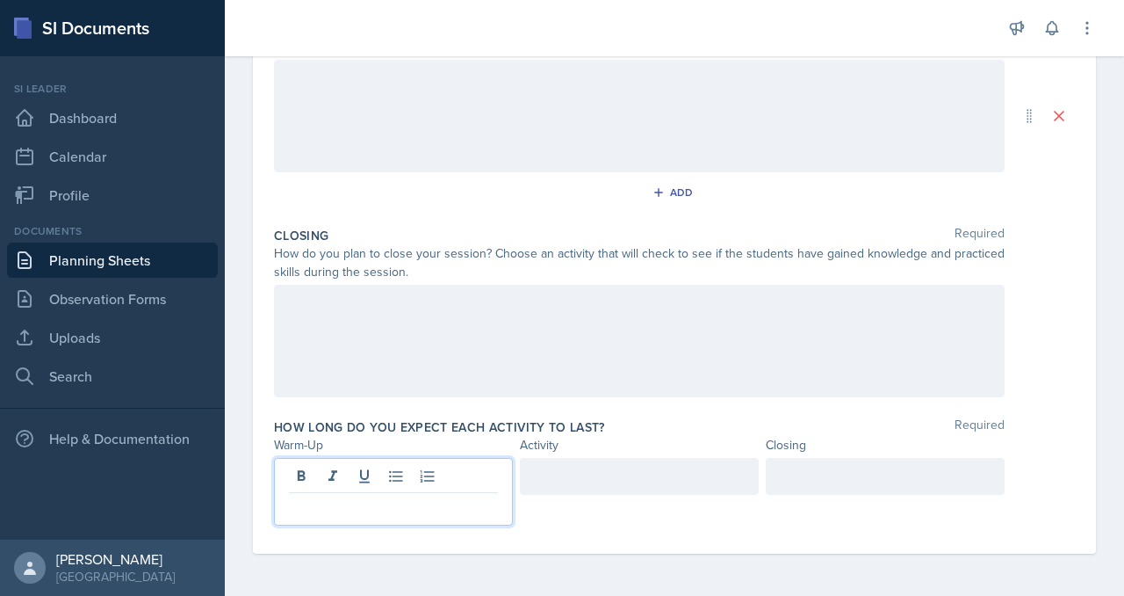
scroll to position [706, 0]
click at [870, 458] on div at bounding box center [885, 476] width 239 height 37
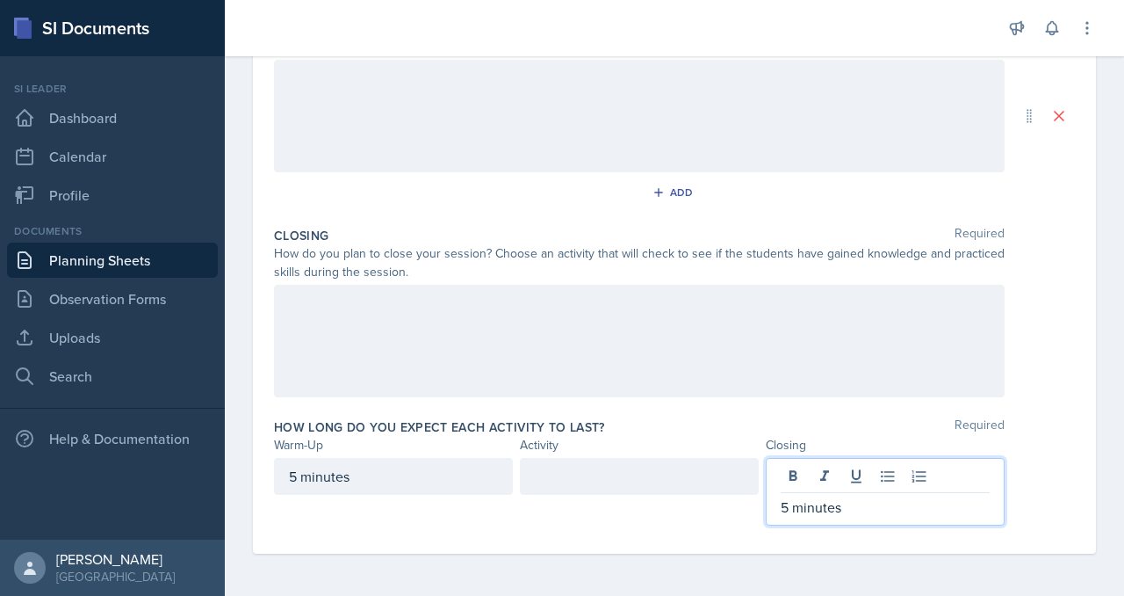
click at [642, 458] on div at bounding box center [639, 476] width 239 height 37
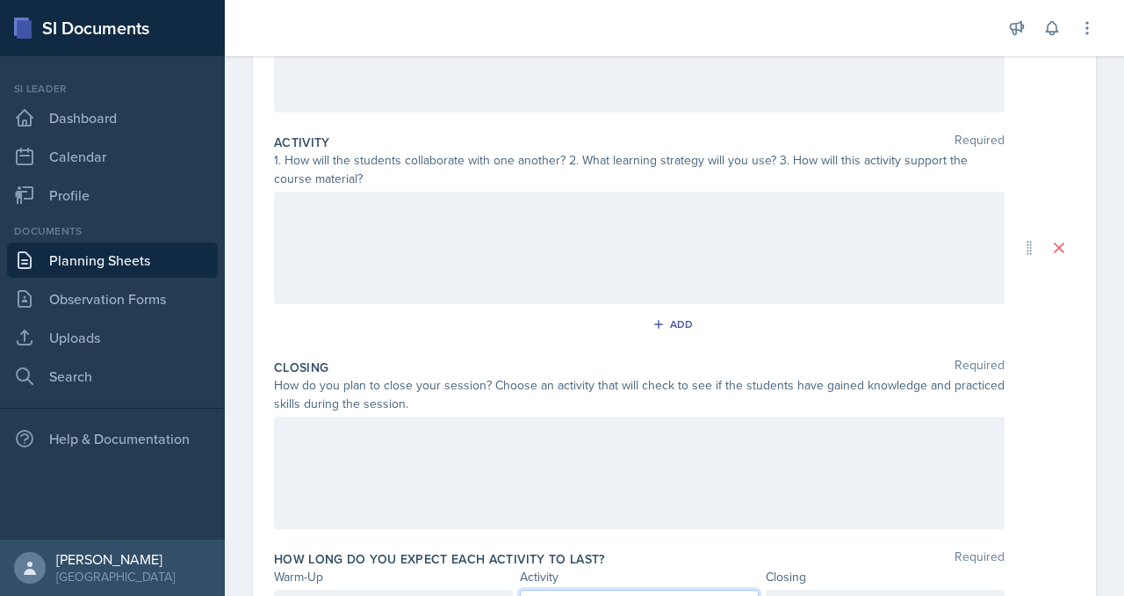
click at [445, 304] on div at bounding box center [639, 248] width 731 height 112
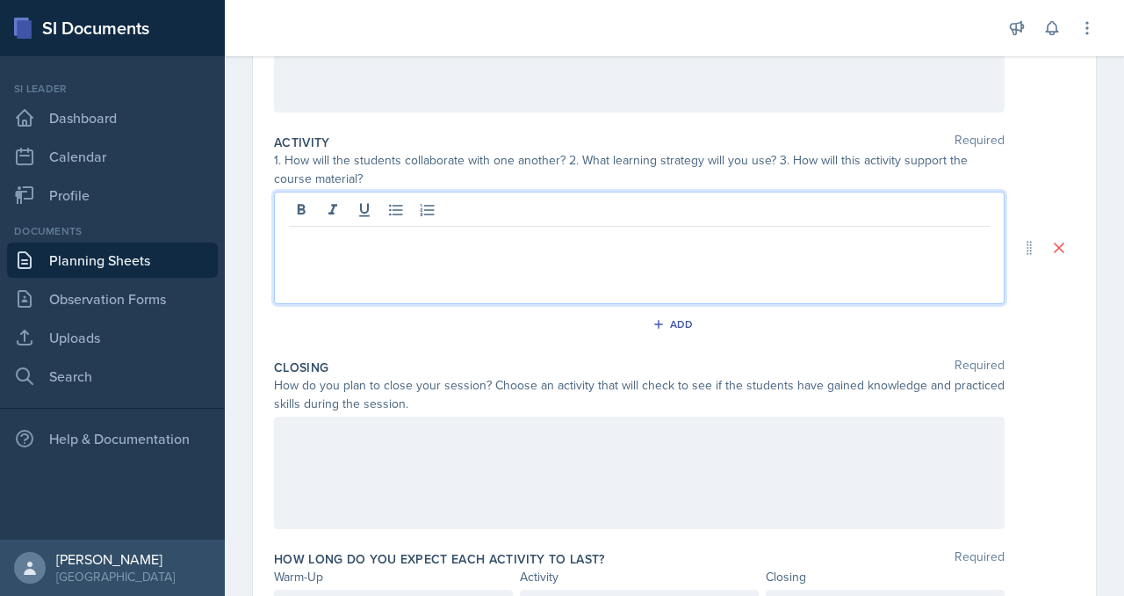
scroll to position [335, 0]
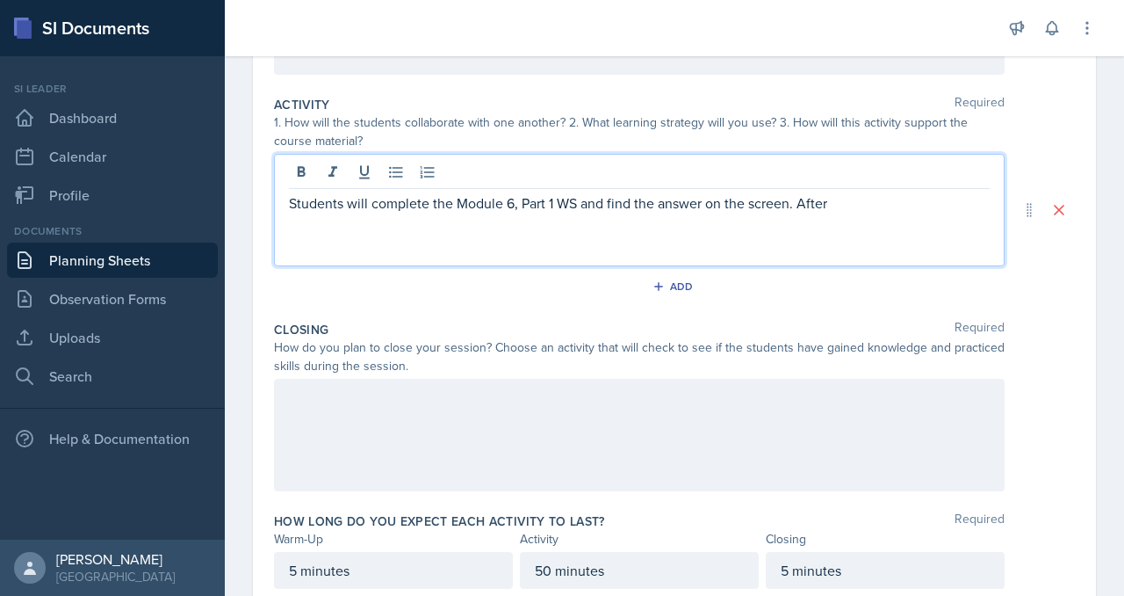
click at [721, 213] on p "Students will complete the Module 6, Part 1 WS and find the answer on the scree…" at bounding box center [639, 202] width 701 height 21
click at [415, 213] on p "Students will complete the Module 6, Part 1 WS and find the answer on the scree…" at bounding box center [639, 202] width 701 height 21
click at [562, 235] on p "Students will complete the Module 6, Part 1 WS and find the answer on the scree…" at bounding box center [639, 213] width 701 height 42
click at [473, 235] on p "Students will complete the Module 6, Part 1 WS and find the answer on the scree…" at bounding box center [639, 213] width 701 height 42
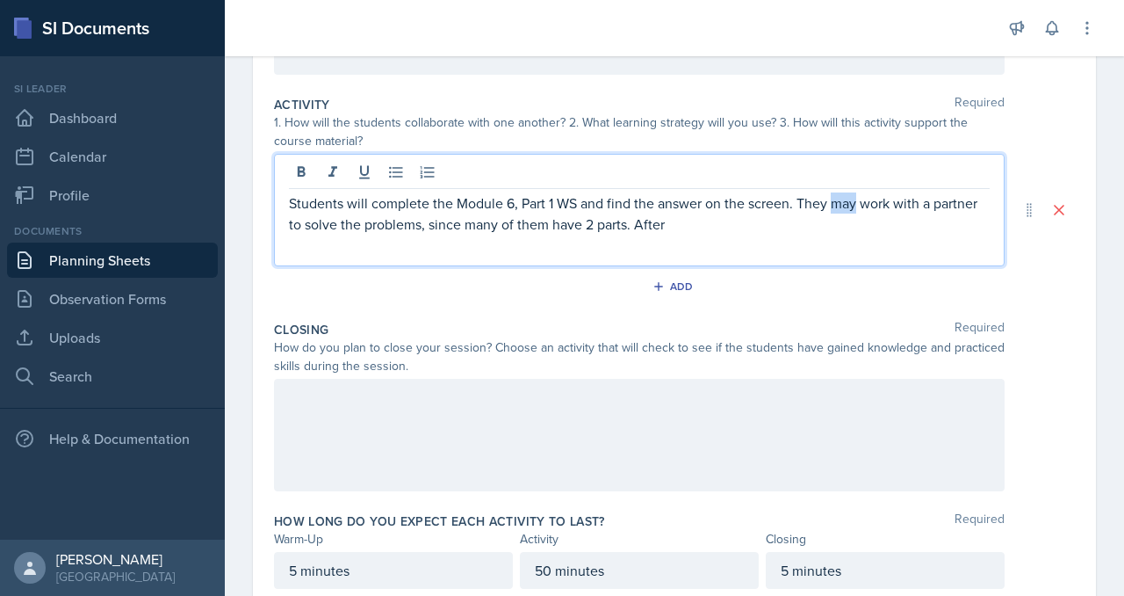
click at [473, 235] on p "Students will complete the Module 6, Part 1 WS and find the answer on the scree…" at bounding box center [639, 213] width 701 height 42
click at [548, 235] on p "Students will complete the Module 6, Part 1 WS and find the answer on the scree…" at bounding box center [639, 213] width 701 height 42
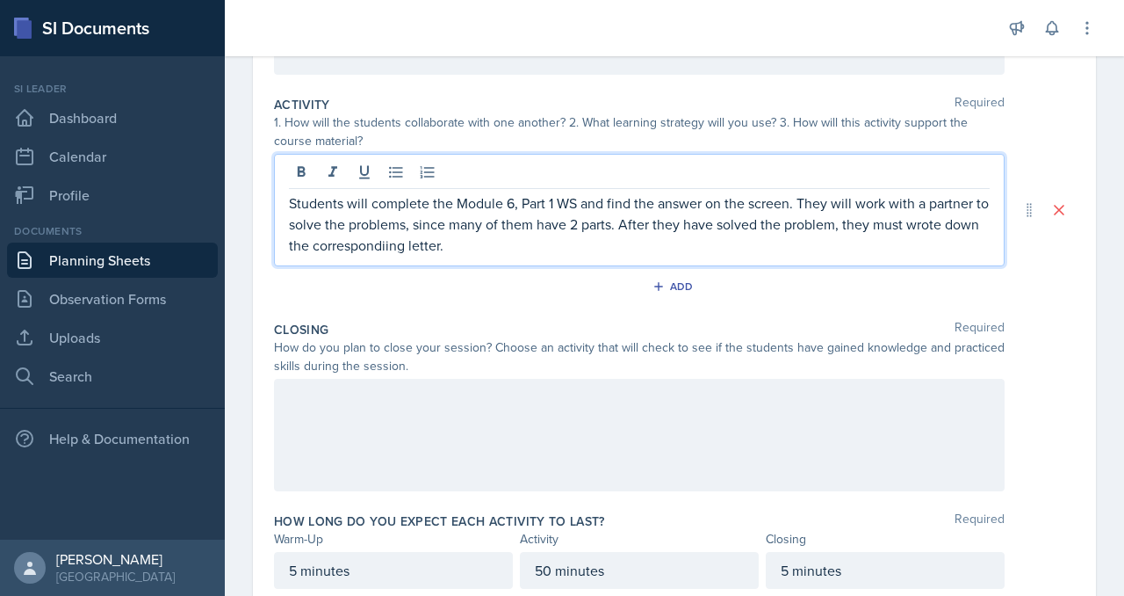
click at [484, 256] on p "Students will complete the Module 6, Part 1 WS and find the answer on the scree…" at bounding box center [639, 223] width 701 height 63
click at [466, 256] on p "Students will complete the Module 6, Part 1 WS and find the answer on the scree…" at bounding box center [639, 223] width 701 height 63
click at [401, 256] on p "Students will complete the Module 6, Part 1 WS and find the answer on the scree…" at bounding box center [639, 223] width 701 height 63
click at [503, 256] on p "Students will complete the Module 6, Part 1 WS and find the answer on the scree…" at bounding box center [639, 223] width 701 height 63
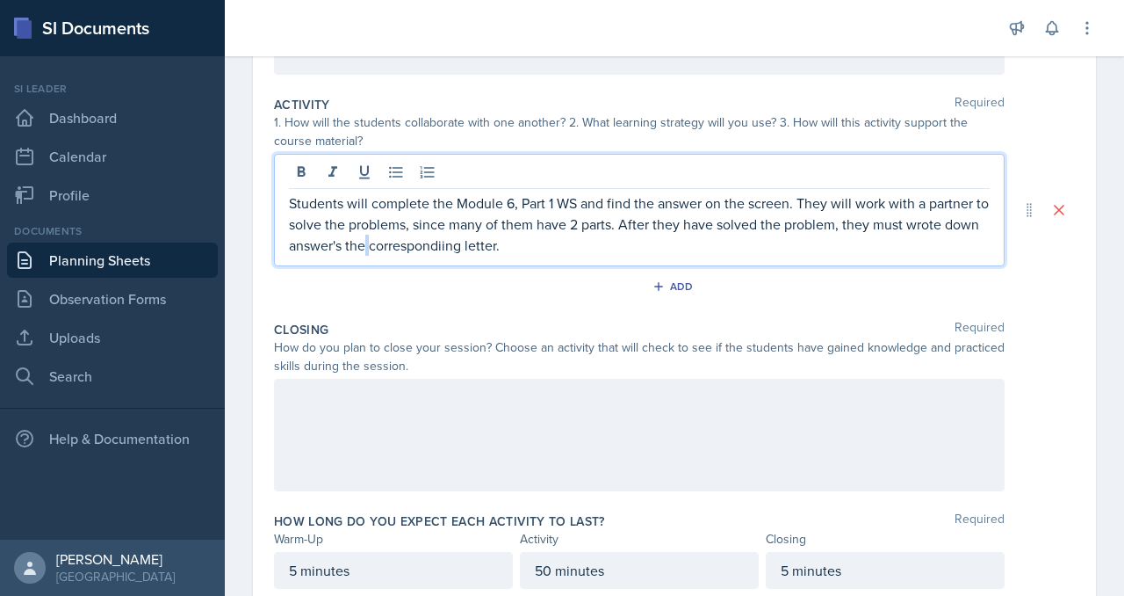
click at [503, 256] on p "Students will complete the Module 6, Part 1 WS and find the answer on the scree…" at bounding box center [639, 223] width 701 height 63
click at [493, 256] on p "Students will complete the Module 6, Part 1 WS and find the answer on the scree…" at bounding box center [639, 223] width 701 height 63
click at [420, 256] on p "Students will complete the Module 6, Part 1 WS and find the answer on the scree…" at bounding box center [639, 223] width 701 height 63
click at [410, 256] on p "Students will complete the Module 6, Part 1 WS and find the answer on the scree…" at bounding box center [639, 223] width 701 height 63
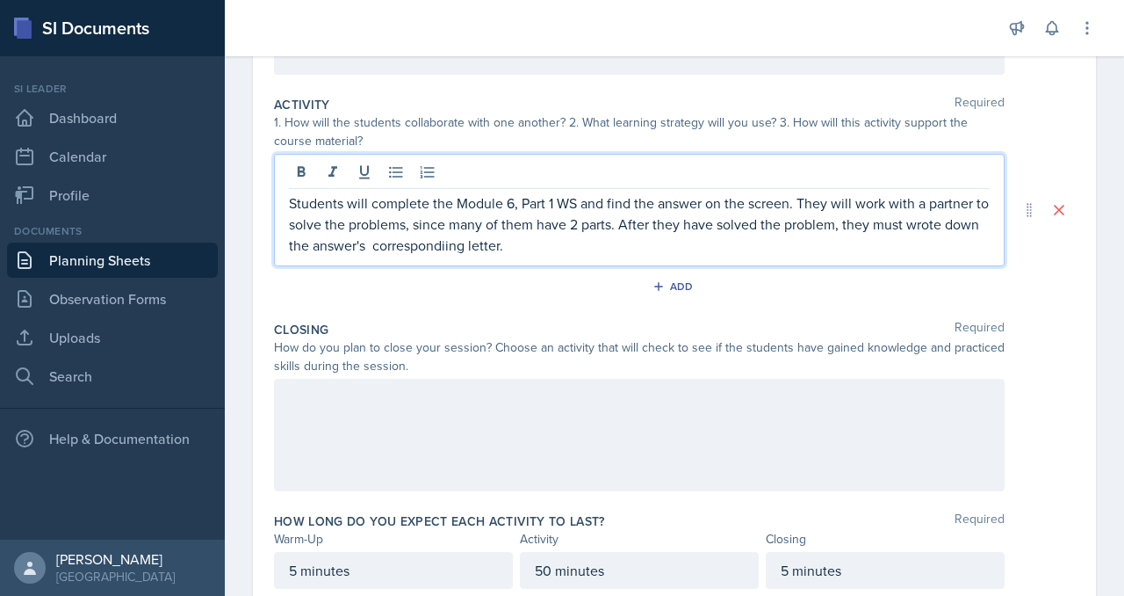
click at [542, 256] on p "Students will complete the Module 6, Part 1 WS and find the answer on the scree…" at bounding box center [639, 223] width 701 height 63
click at [680, 256] on p "Students will complete the Module 6, Part 1 WS and find the answer on the scree…" at bounding box center [639, 223] width 701 height 63
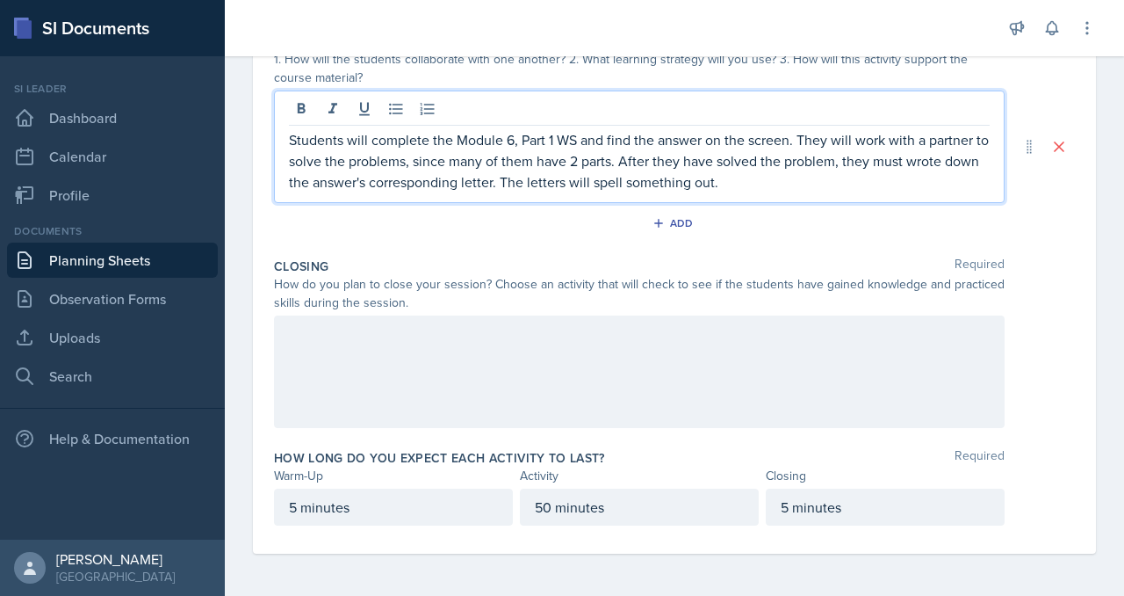
click at [719, 425] on div at bounding box center [639, 371] width 731 height 112
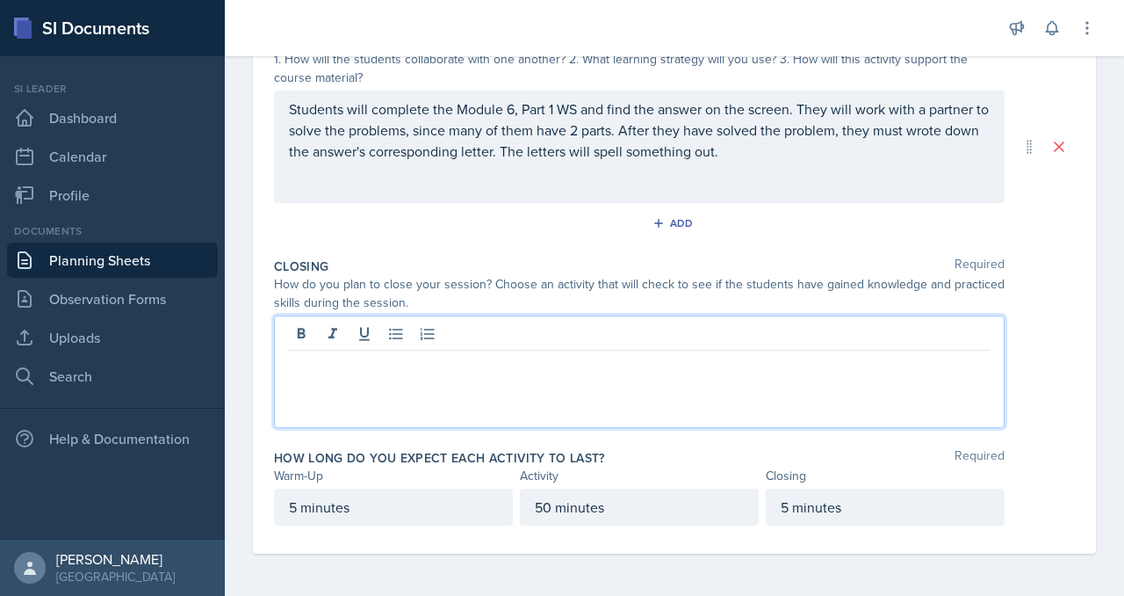
scroll to position [598, 0]
click at [511, 368] on p "I have made a [DATE]" at bounding box center [639, 364] width 701 height 21
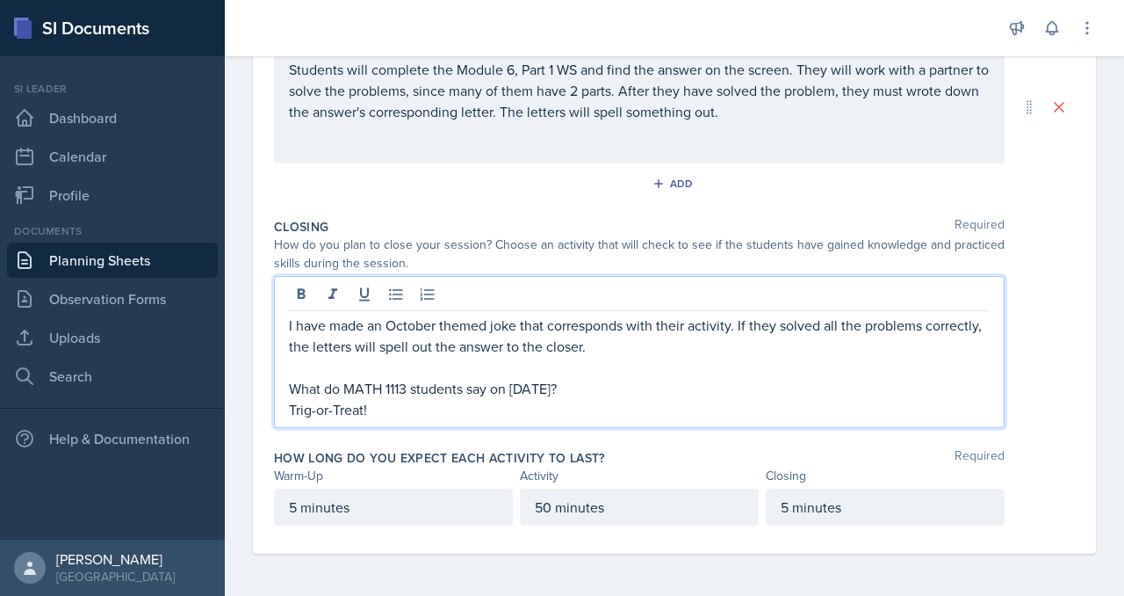
scroll to position [743, 0]
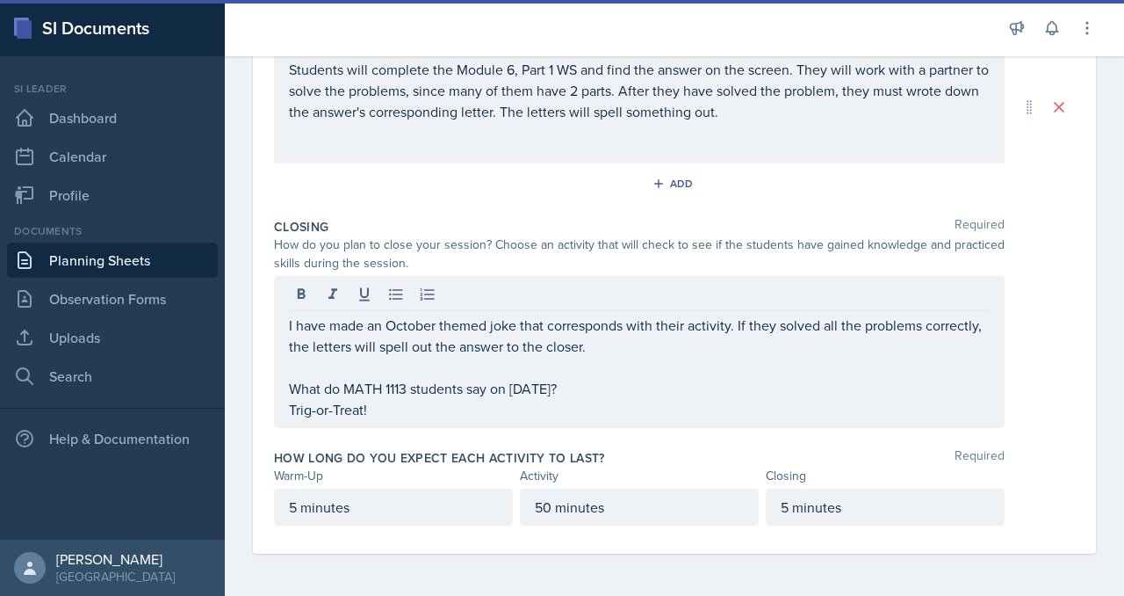
click at [354, 329] on div "I have made an October themed joke that corresponds with their activity. If the…" at bounding box center [639, 352] width 731 height 152
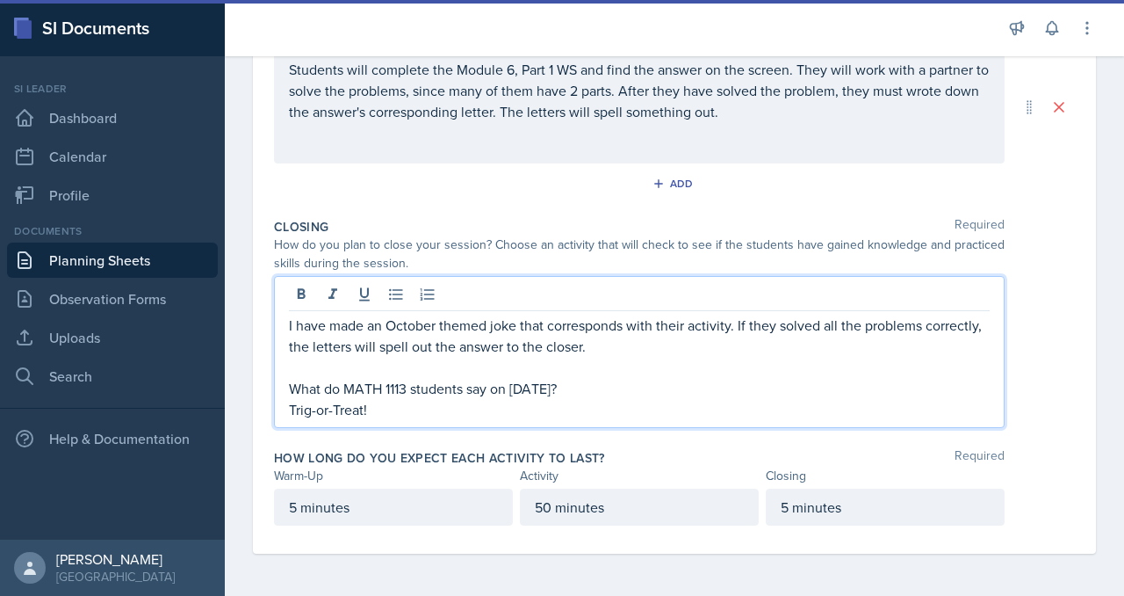
click at [355, 333] on div "I have made an October themed joke that corresponds with their activity. If the…" at bounding box center [639, 352] width 731 height 152
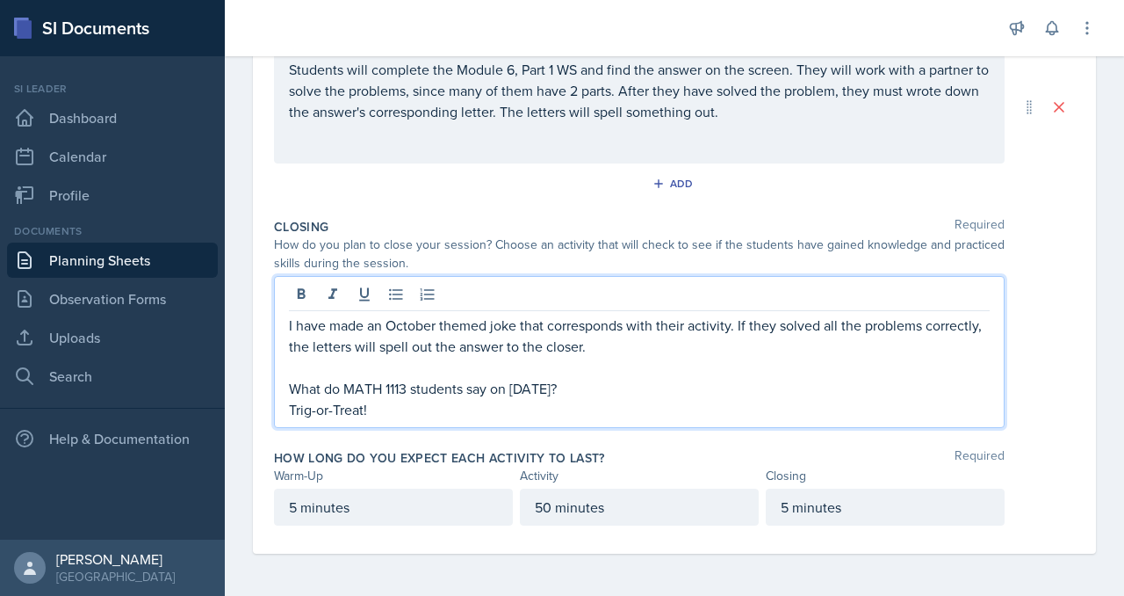
click at [363, 378] on p "What do MATH 1113 students say on [DATE]?" at bounding box center [639, 388] width 701 height 21
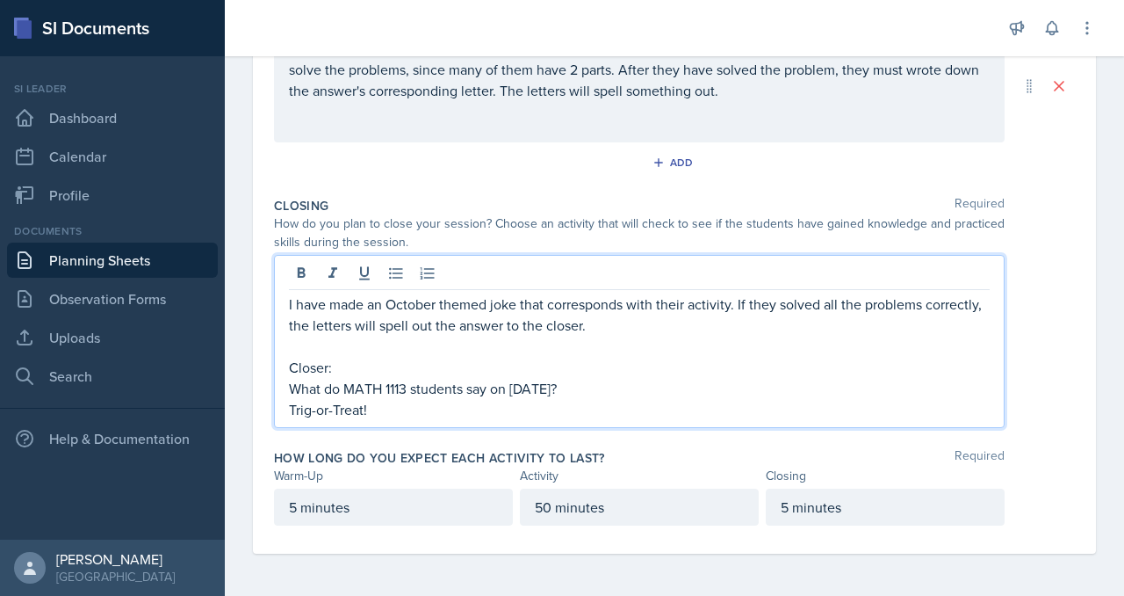
click at [356, 385] on div "I have made an October themed joke that corresponds with their activity. If the…" at bounding box center [639, 341] width 731 height 173
click at [360, 399] on p "Trig-or-Treat!" at bounding box center [639, 409] width 701 height 21
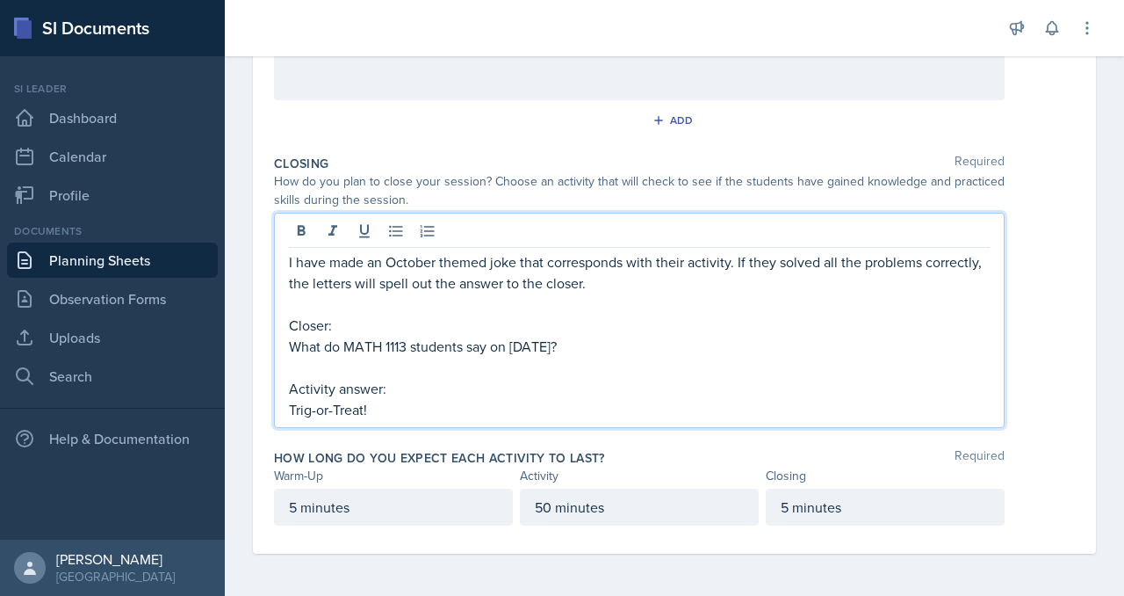
click at [470, 420] on p "Trig-or-Treat!" at bounding box center [639, 409] width 701 height 21
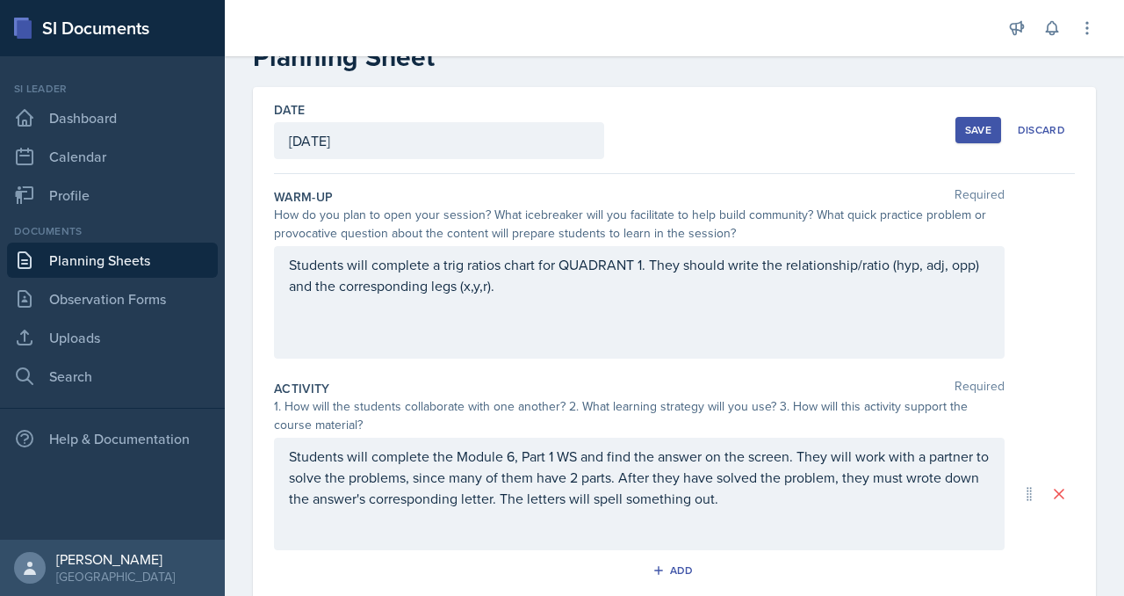
scroll to position [0, 0]
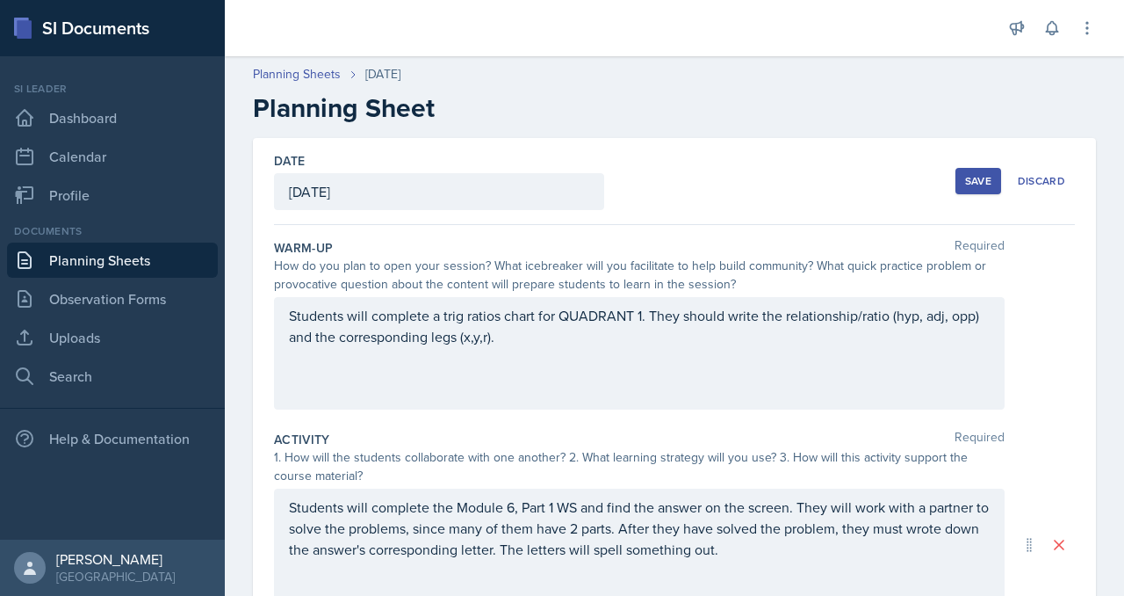
click at [965, 188] on div "Save" at bounding box center [978, 181] width 26 height 14
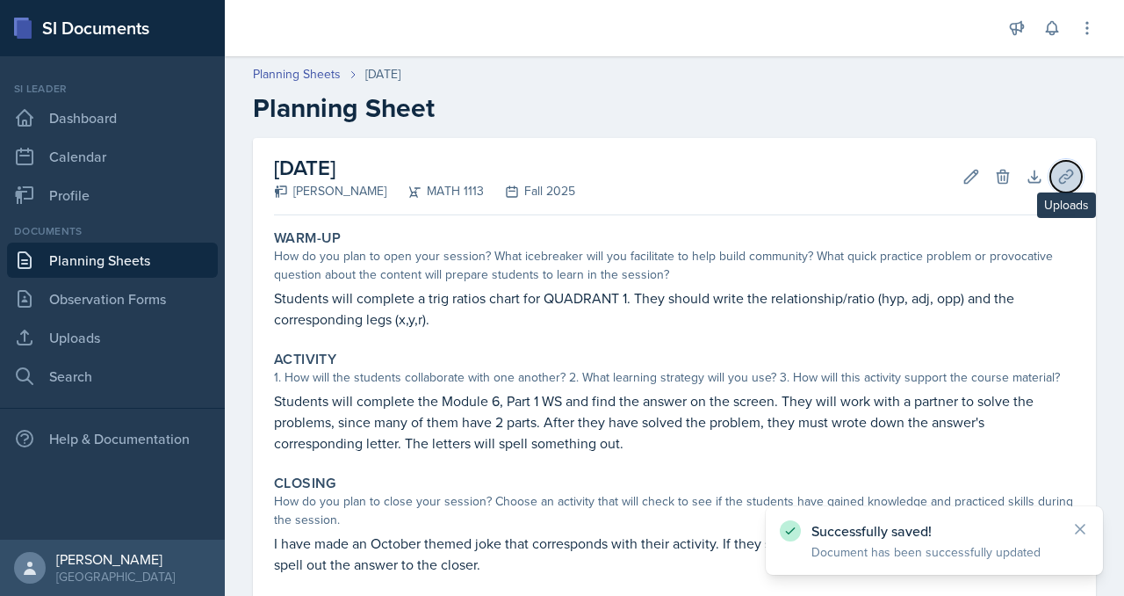
click at [1059, 185] on icon at bounding box center [1067, 177] width 18 height 18
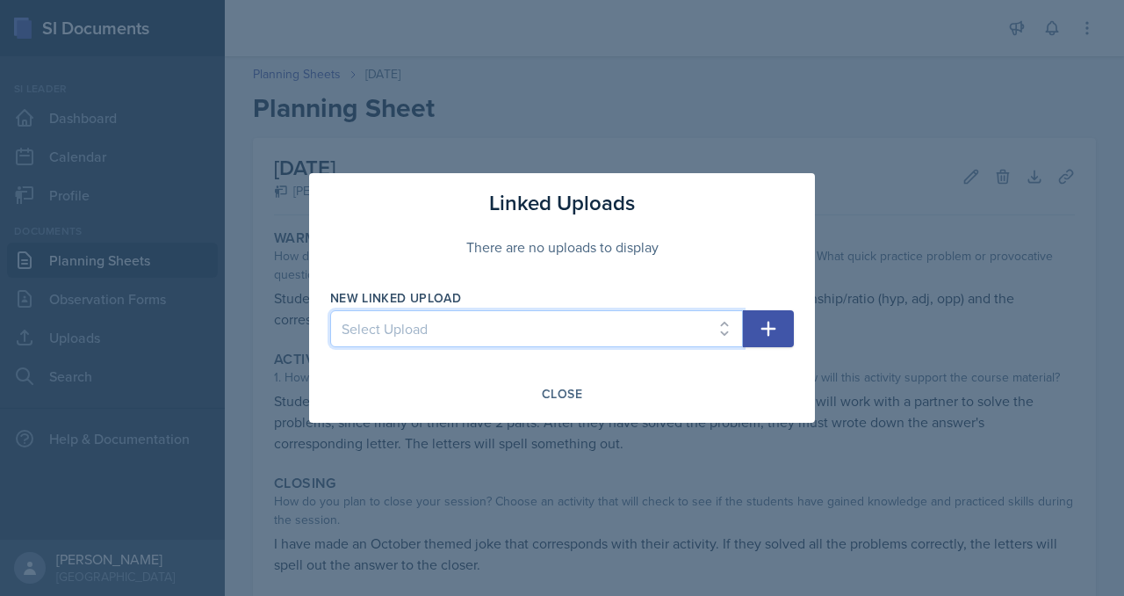
click at [423, 341] on select "Select Upload SI Mock Session MATH 1113: Week 5 MATH 1113: Week 4 MATH 1113: We…" at bounding box center [536, 328] width 413 height 37
select select "096e5031-097d-40c1-b489-4496efe33e0f"
click at [330, 314] on select "Select Upload SI Mock Session MATH 1113: Week 5 MATH 1113: Week 4 MATH 1113: We…" at bounding box center [536, 328] width 413 height 37
click at [779, 339] on icon "button" at bounding box center [768, 328] width 21 height 21
select select
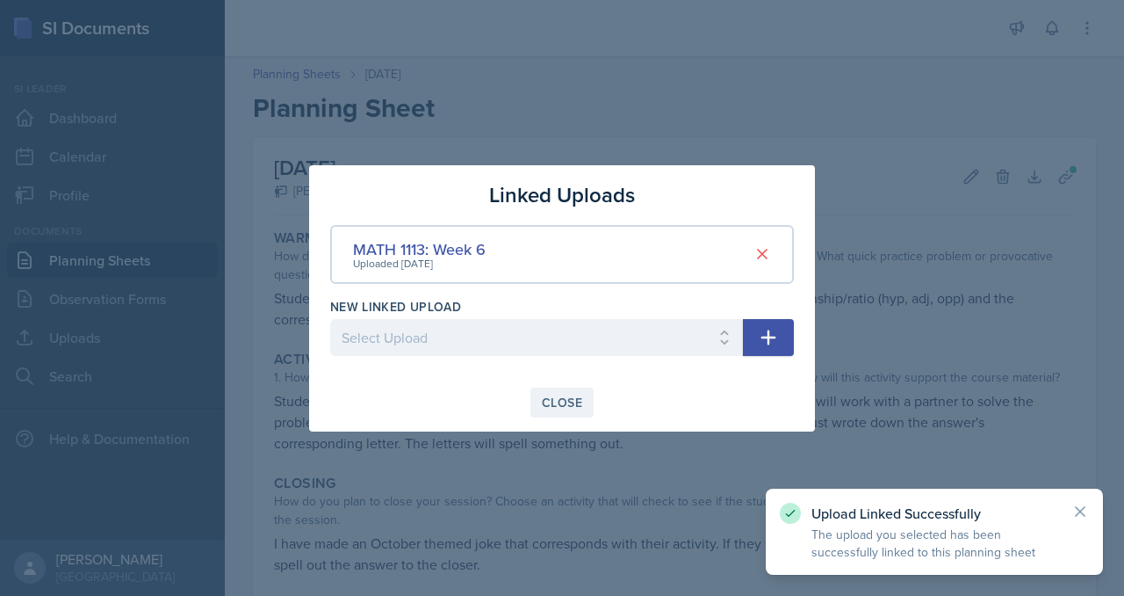
click at [567, 409] on div "Close" at bounding box center [562, 402] width 40 height 14
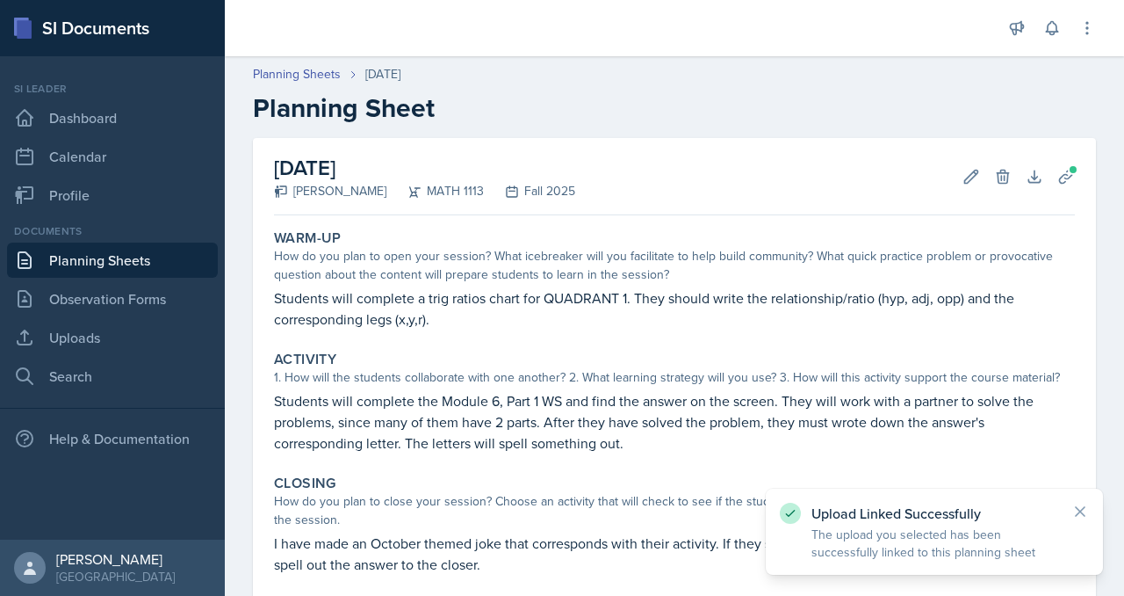
scroll to position [597, 0]
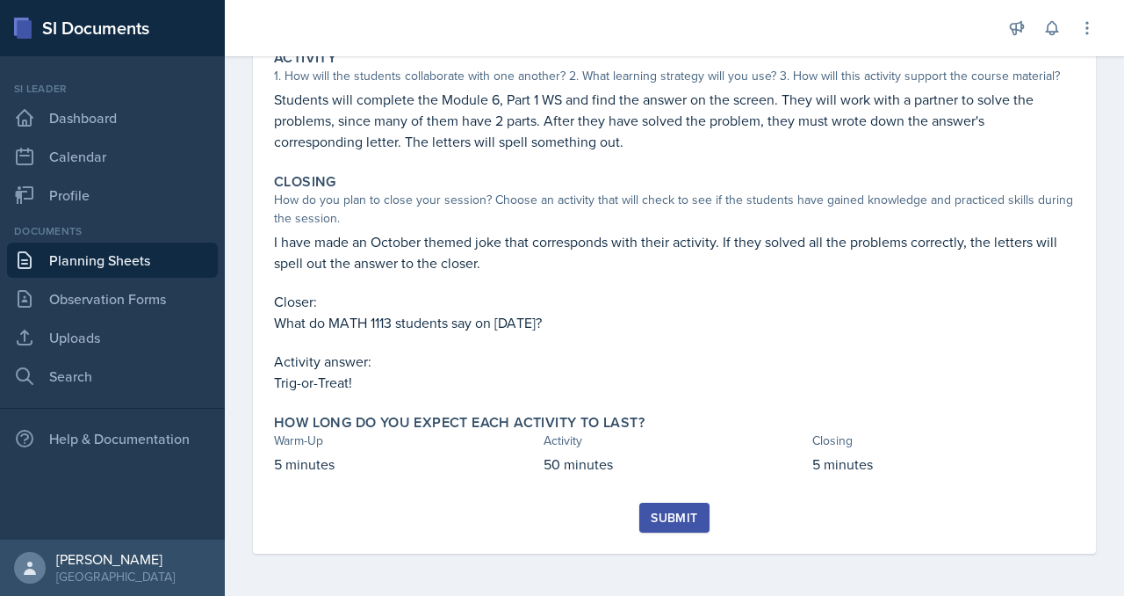
click at [665, 502] on button "Submit" at bounding box center [674, 517] width 69 height 30
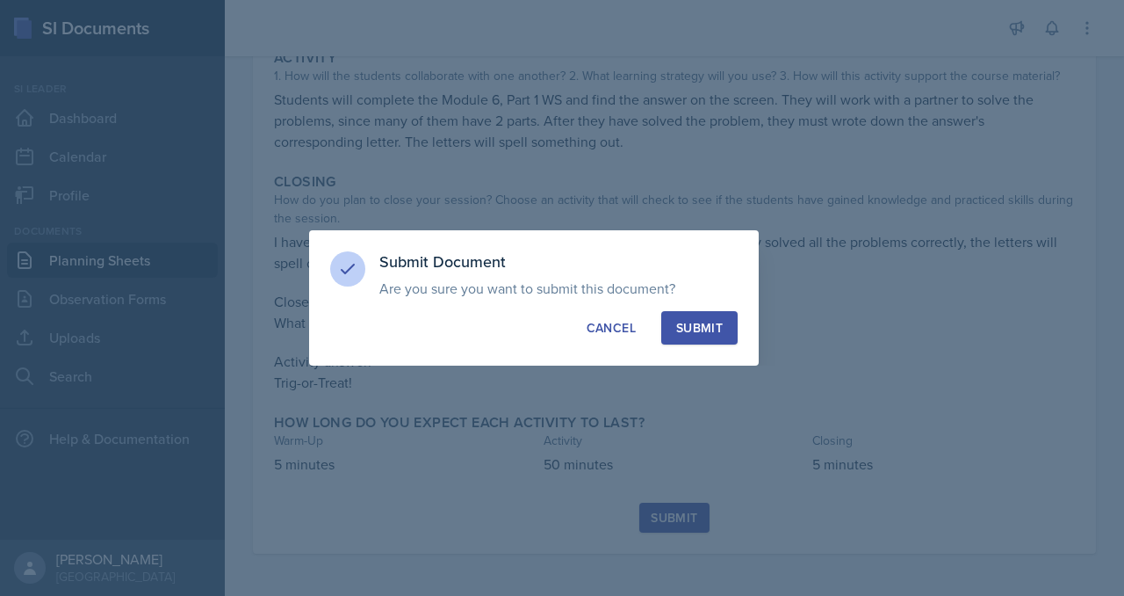
click at [713, 336] on div "Submit" at bounding box center [699, 328] width 47 height 18
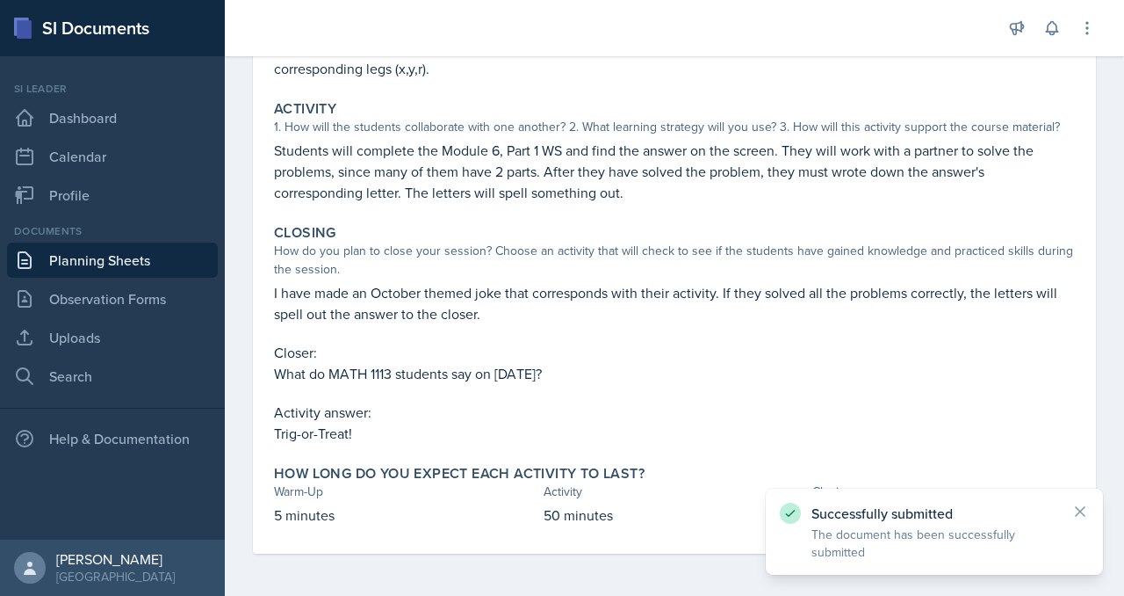
scroll to position [0, 0]
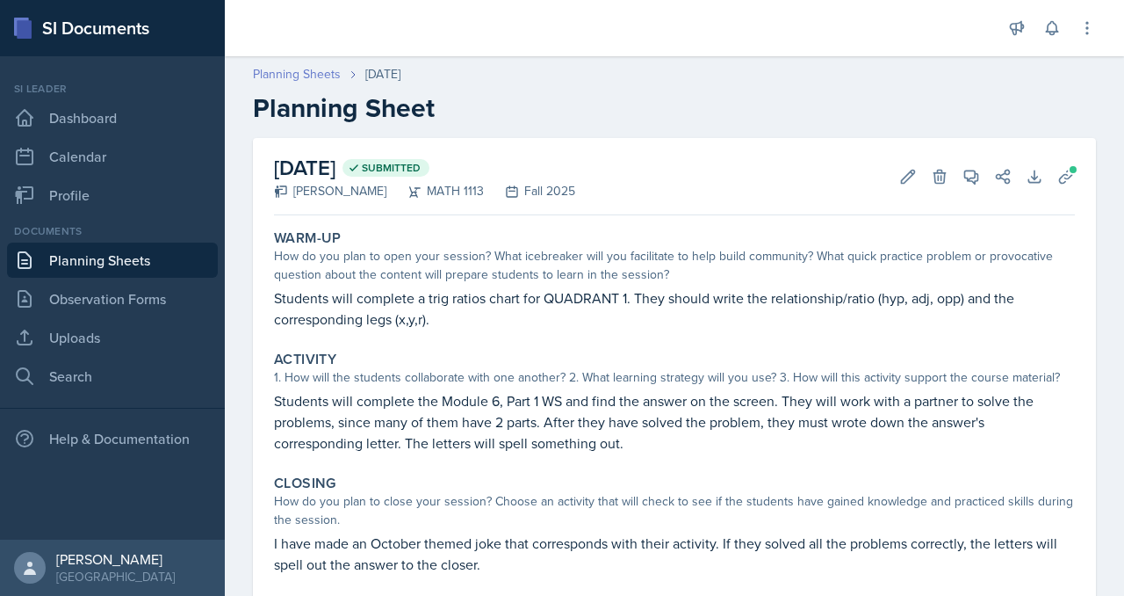
click at [341, 83] on link "Planning Sheets" at bounding box center [297, 74] width 88 height 18
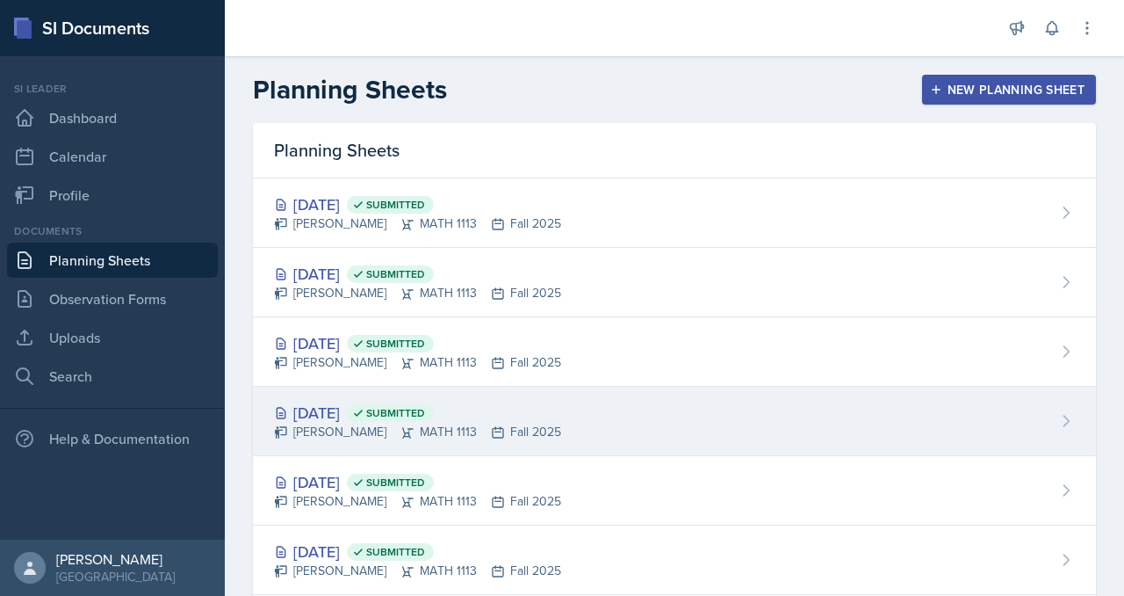
scroll to position [54, 0]
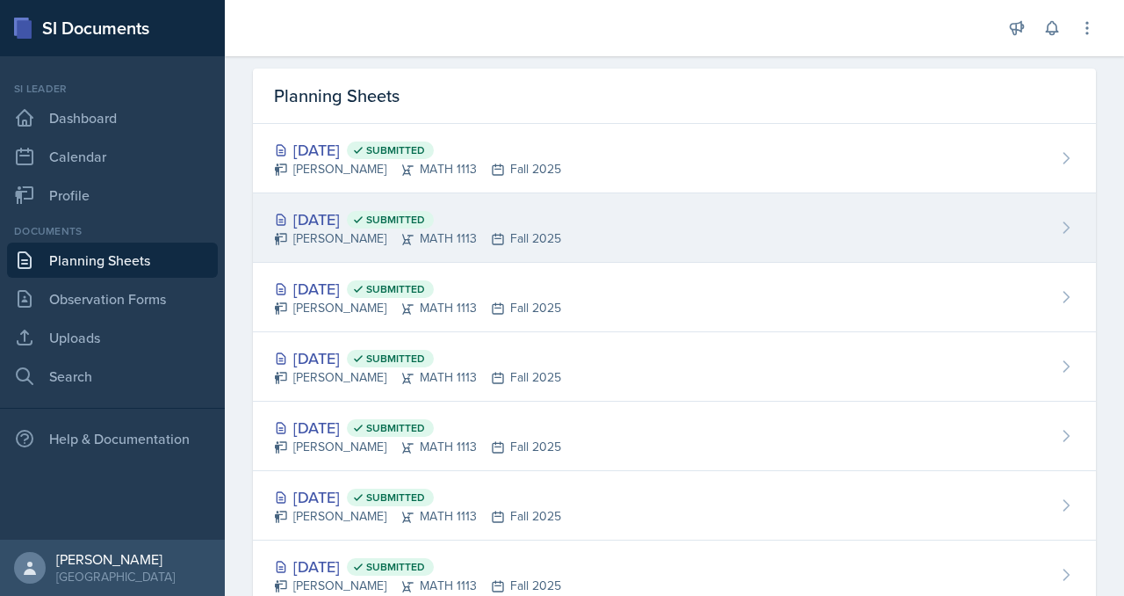
click at [441, 231] on div "[DATE] Submitted" at bounding box center [417, 219] width 287 height 24
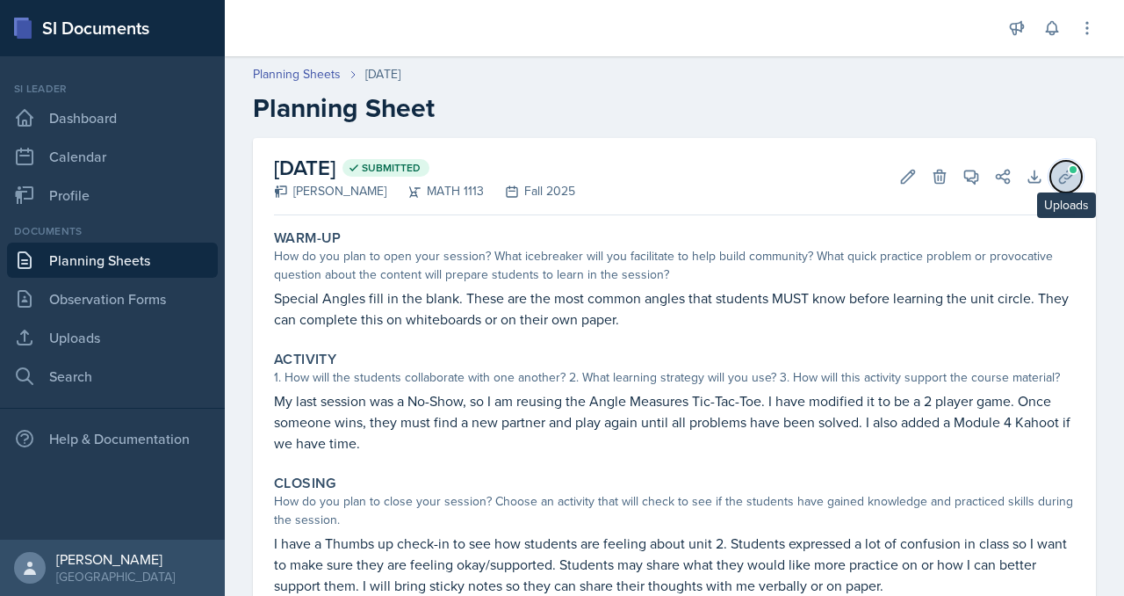
click at [1058, 185] on icon at bounding box center [1067, 177] width 18 height 18
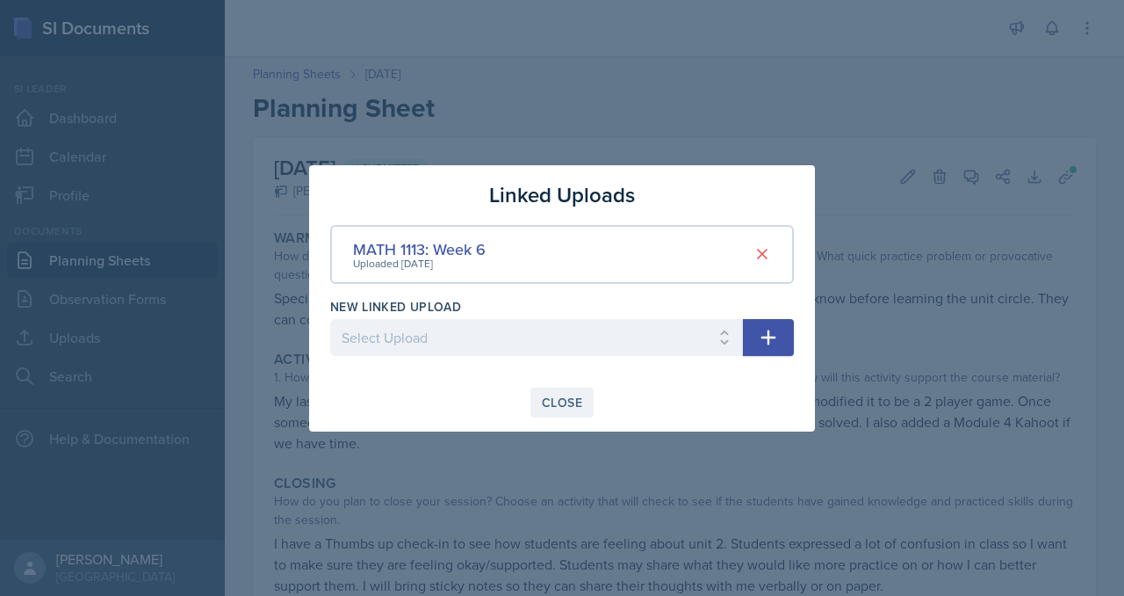
click at [542, 409] on div "Close" at bounding box center [562, 402] width 40 height 14
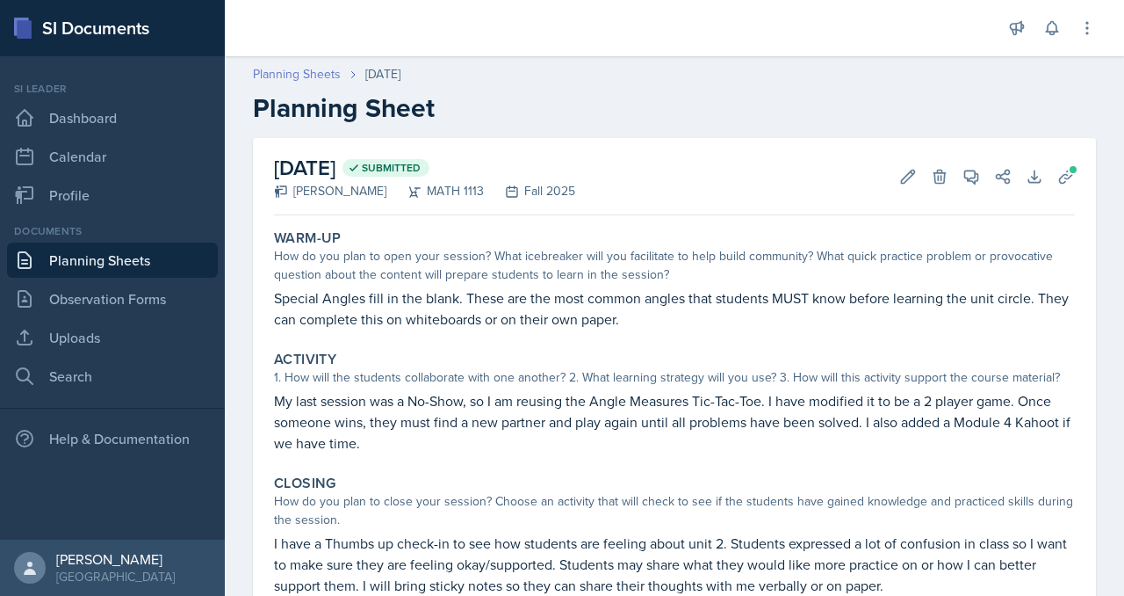
click at [341, 83] on link "Planning Sheets" at bounding box center [297, 74] width 88 height 18
